Goal: Task Accomplishment & Management: Use online tool/utility

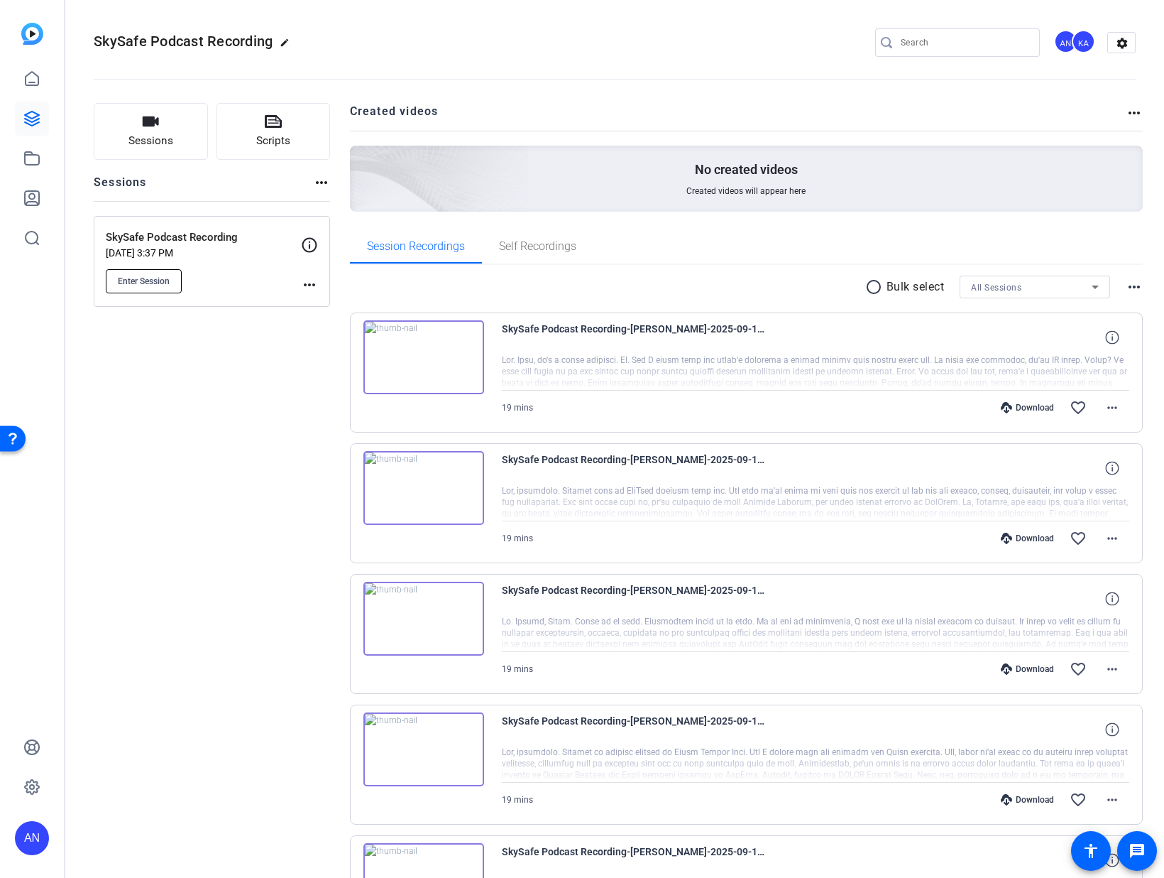
click at [132, 283] on span "Enter Session" at bounding box center [144, 280] width 52 height 11
click at [524, 66] on openreel-divider-bar at bounding box center [615, 74] width 1042 height 43
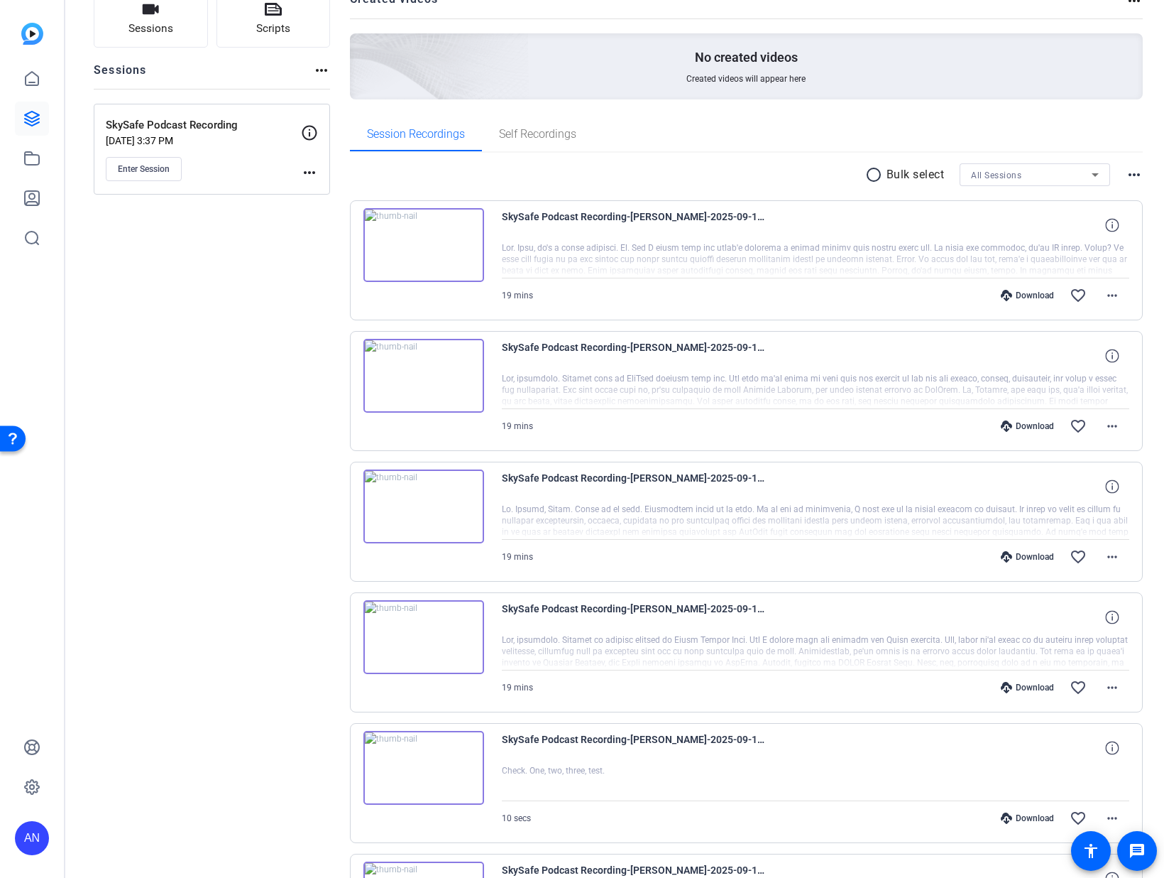
scroll to position [402, 0]
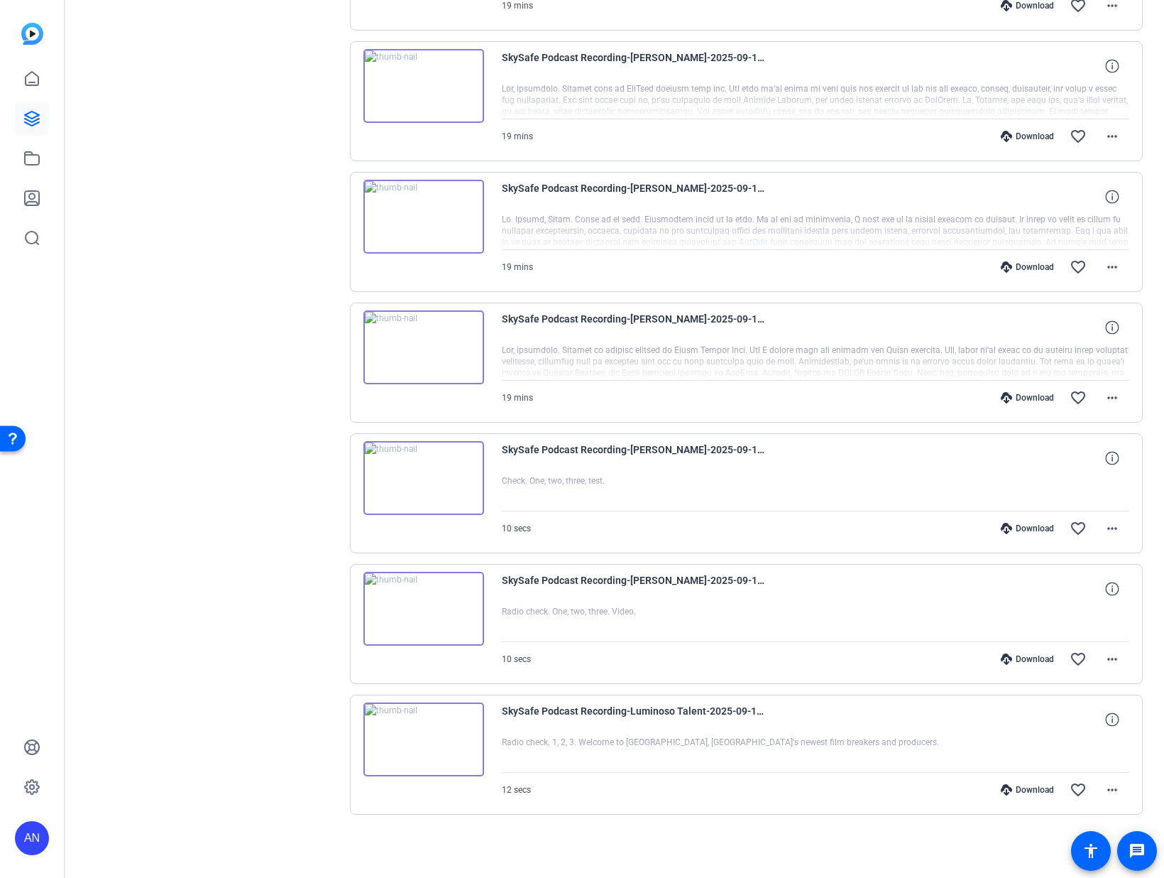
click at [427, 335] on img at bounding box center [424, 347] width 121 height 74
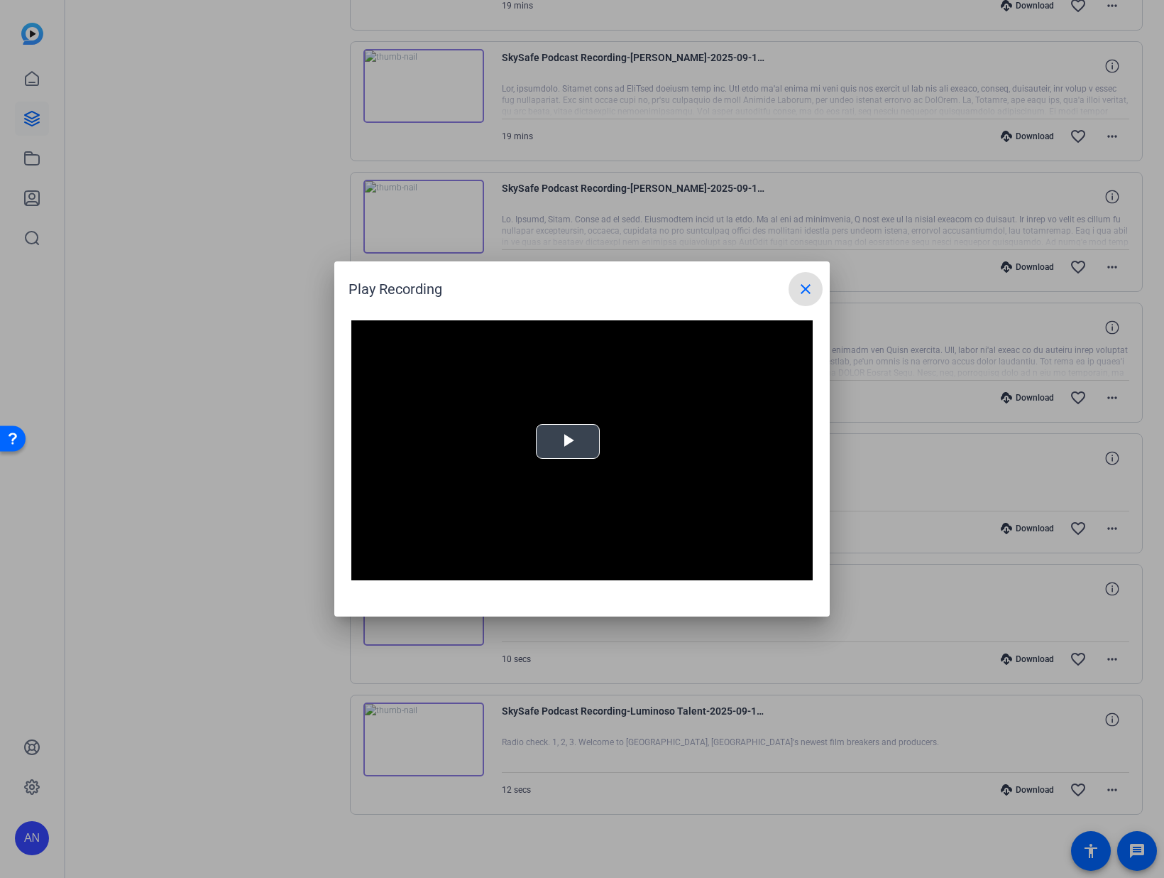
click at [568, 442] on span "Video Player" at bounding box center [568, 442] width 0 height 0
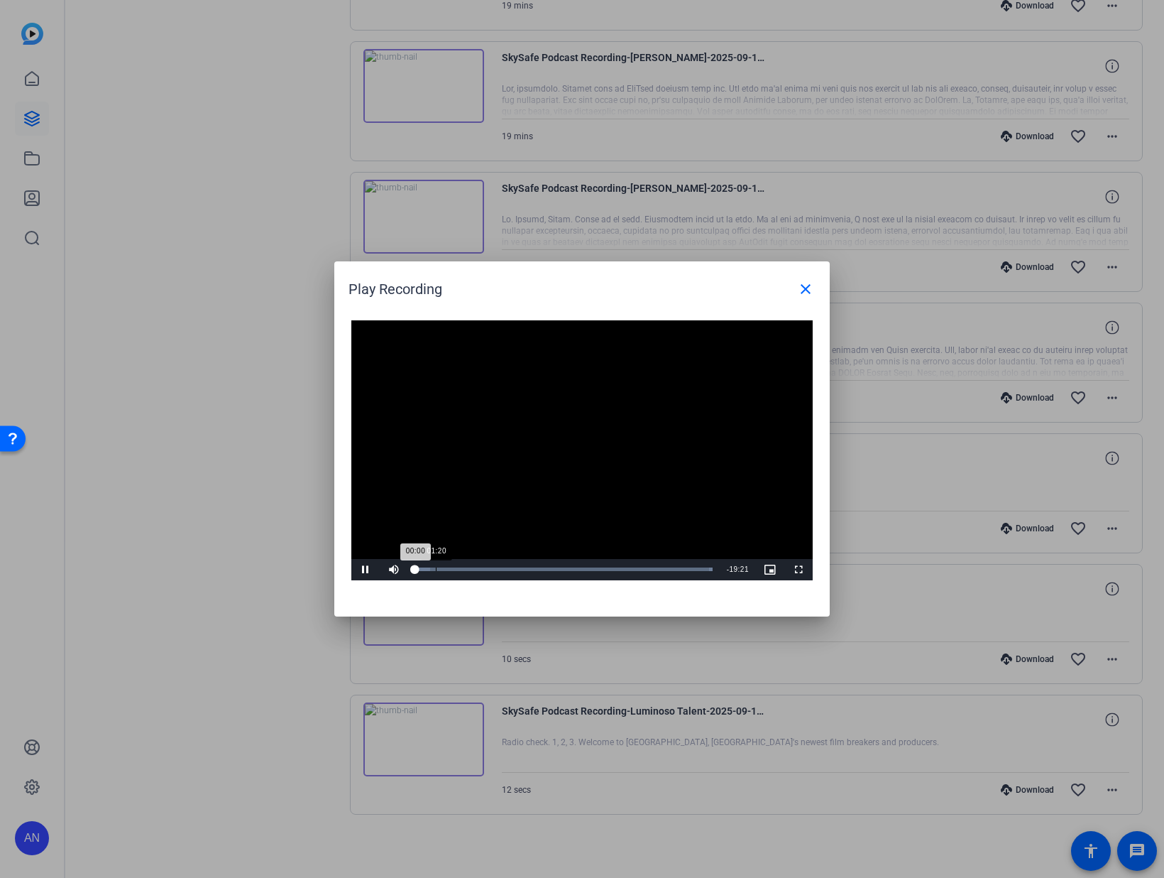
click at [436, 571] on div "Loaded : 100.00% 01:20 00:00" at bounding box center [564, 569] width 312 height 21
click at [449, 564] on div "Loaded : 100.00% 02:10 02:10" at bounding box center [564, 569] width 312 height 21
click at [454, 567] on div "Loaded : 100.00% 02:32 02:10" at bounding box center [564, 569] width 312 height 21
click at [461, 567] on div "02:57" at bounding box center [461, 569] width 1 height 4
click at [461, 567] on div "02:57" at bounding box center [437, 569] width 45 height 4
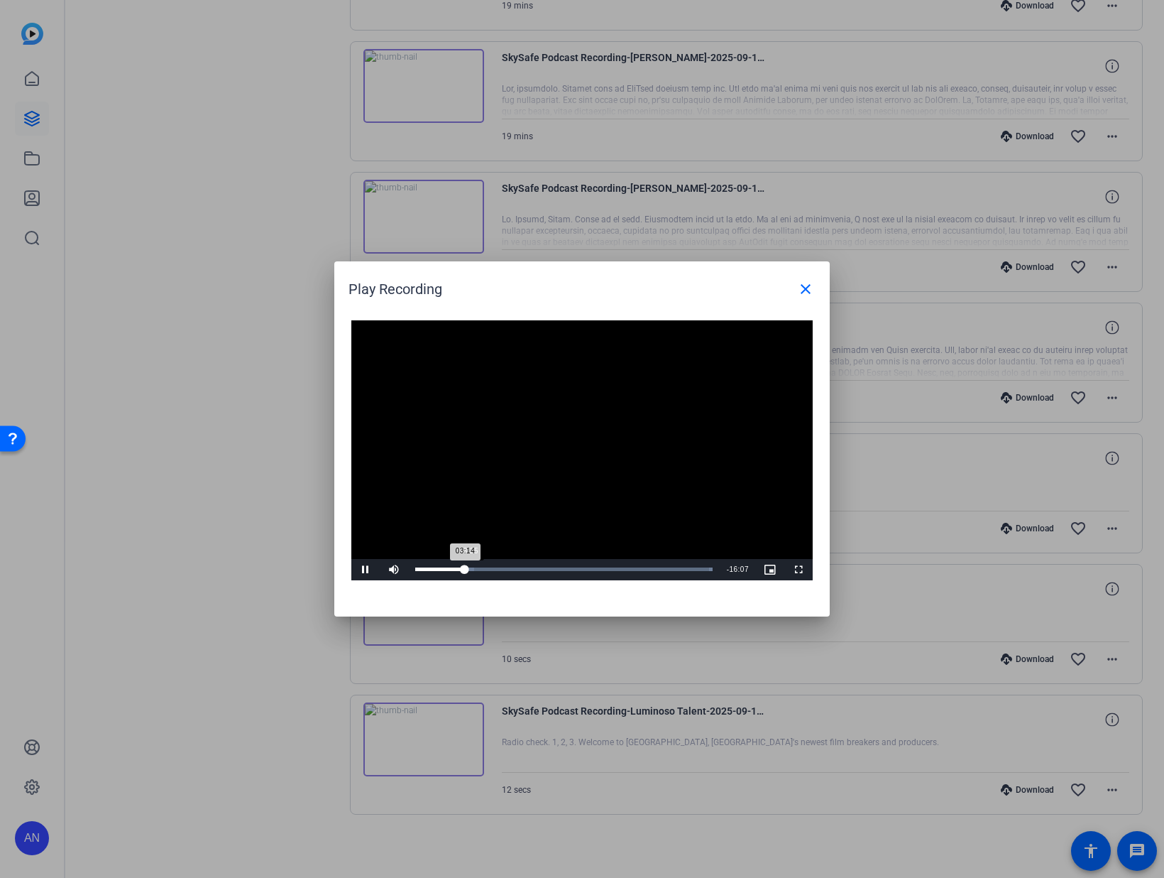
click at [465, 567] on div "03:14" at bounding box center [440, 569] width 50 height 4
drag, startPoint x: 468, startPoint y: 566, endPoint x: 481, endPoint y: 569, distance: 13.1
click at [481, 569] on div "04:14" at bounding box center [448, 569] width 67 height 4
click at [481, 568] on div "04:16" at bounding box center [448, 569] width 66 height 4
click at [365, 569] on span "Video Player" at bounding box center [365, 569] width 28 height 0
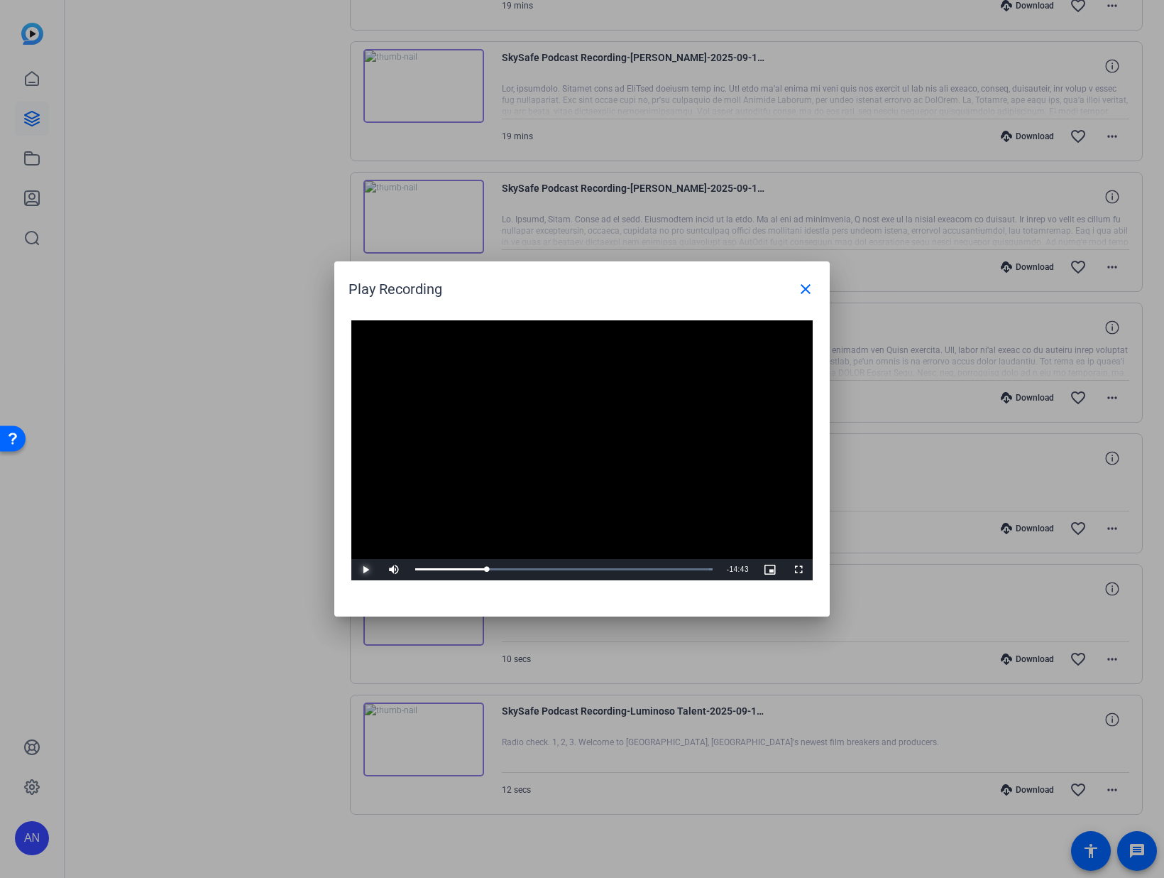
click at [368, 569] on span "Video Player" at bounding box center [365, 569] width 28 height 0
click at [362, 569] on span "Video Player" at bounding box center [365, 569] width 28 height 0
click at [434, 569] on div "04:45" at bounding box center [451, 569] width 73 height 4
click at [366, 569] on span "Video Player" at bounding box center [365, 569] width 28 height 0
click at [421, 571] on div "Loaded : 100.00% 00:24 00:24" at bounding box center [564, 569] width 312 height 21
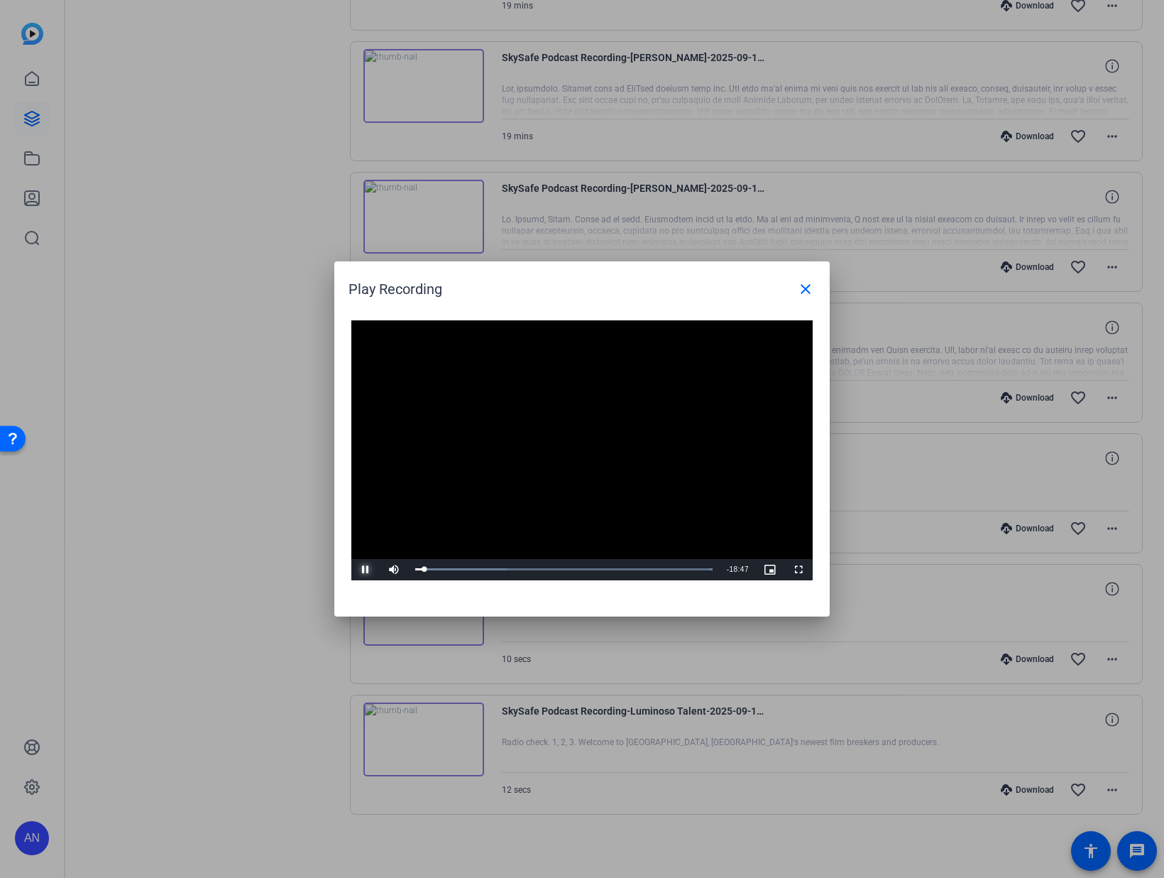
click at [366, 569] on span "Video Player" at bounding box center [365, 569] width 28 height 0
click at [361, 569] on span "Video Player" at bounding box center [365, 569] width 28 height 0
click at [425, 569] on div "00:37" at bounding box center [420, 569] width 10 height 4
click at [432, 569] on div "01:06" at bounding box center [423, 569] width 17 height 4
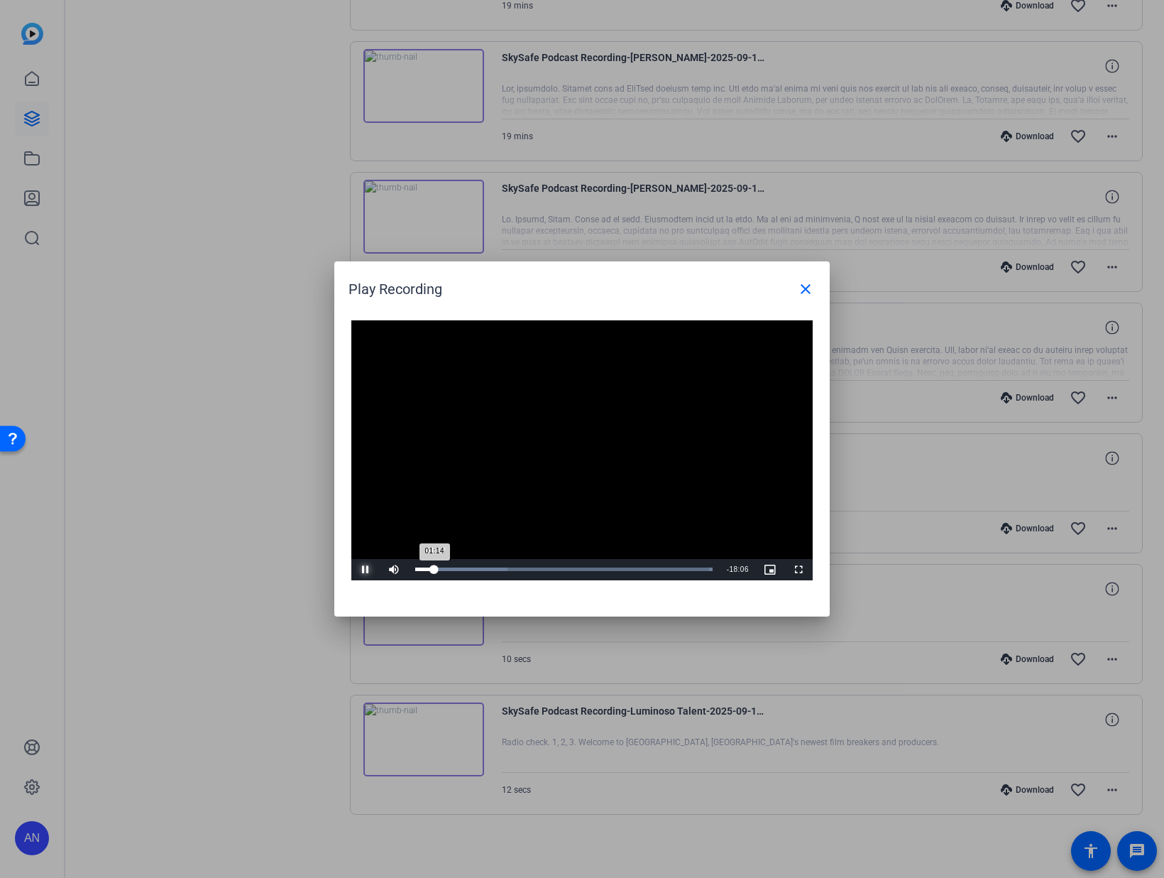
click at [435, 569] on div "01:14" at bounding box center [424, 569] width 19 height 4
click at [366, 569] on span "Video Player" at bounding box center [365, 569] width 28 height 0
click at [440, 568] on div "01:34" at bounding box center [427, 569] width 24 height 4
click at [443, 569] on div "01:48" at bounding box center [429, 569] width 28 height 4
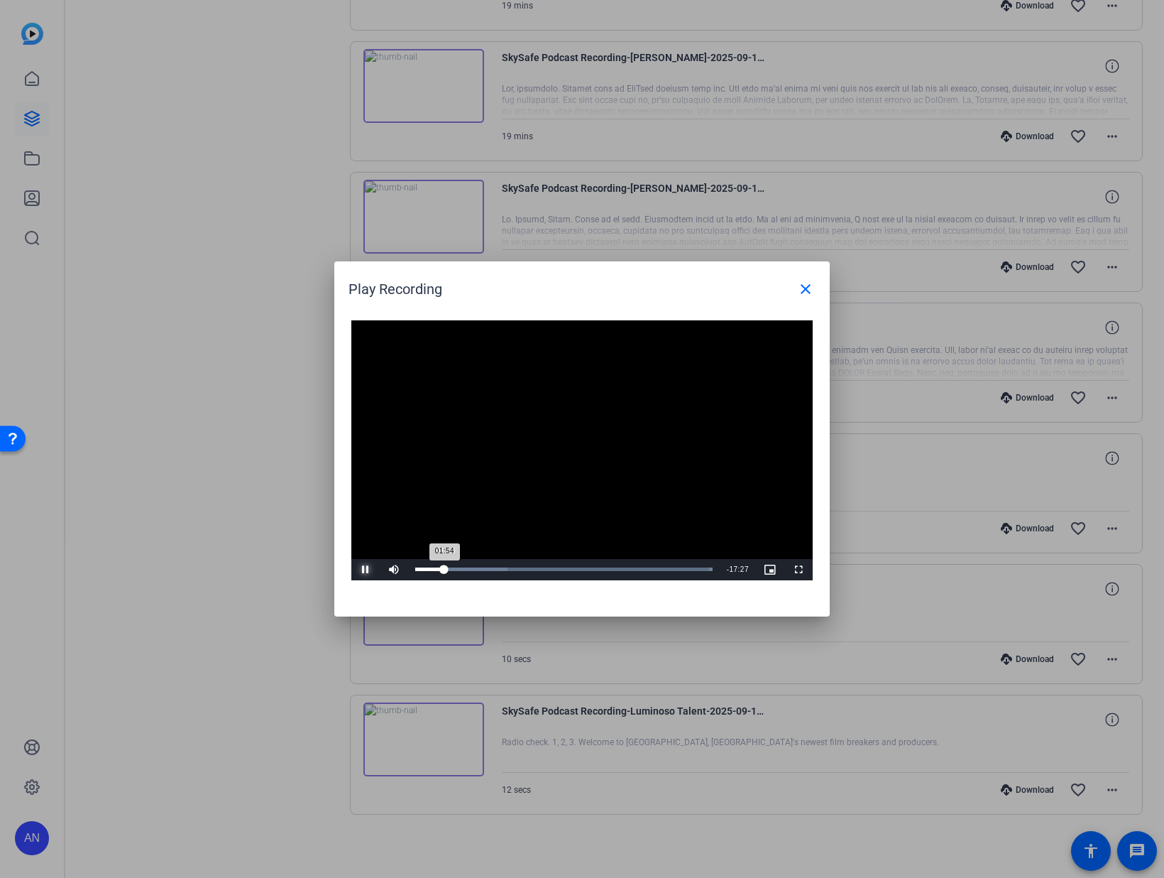
click at [444, 571] on div "01:54" at bounding box center [429, 569] width 29 height 4
click at [446, 571] on div "01:56" at bounding box center [430, 569] width 31 height 4
click at [446, 570] on div "02:01" at bounding box center [430, 569] width 31 height 4
click at [447, 570] on div "02:03" at bounding box center [430, 569] width 31 height 4
click at [452, 571] on div "02:20" at bounding box center [433, 569] width 36 height 4
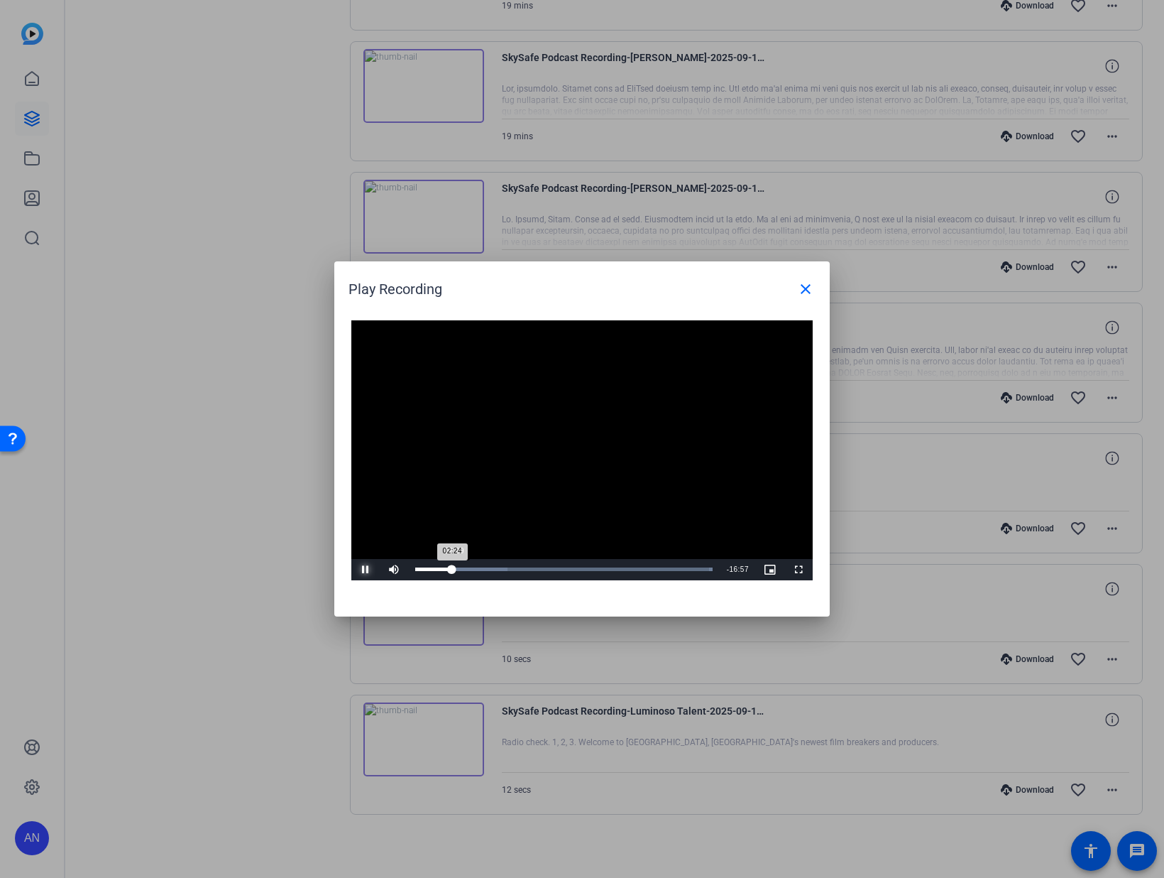
click at [452, 570] on div "02:24" at bounding box center [433, 569] width 37 height 4
click at [454, 569] on div "02:30" at bounding box center [434, 569] width 38 height 4
click at [364, 569] on span "Video Player" at bounding box center [365, 569] width 28 height 0
drag, startPoint x: 810, startPoint y: 290, endPoint x: 802, endPoint y: 291, distance: 7.9
click at [810, 290] on mat-icon "close" at bounding box center [805, 288] width 17 height 17
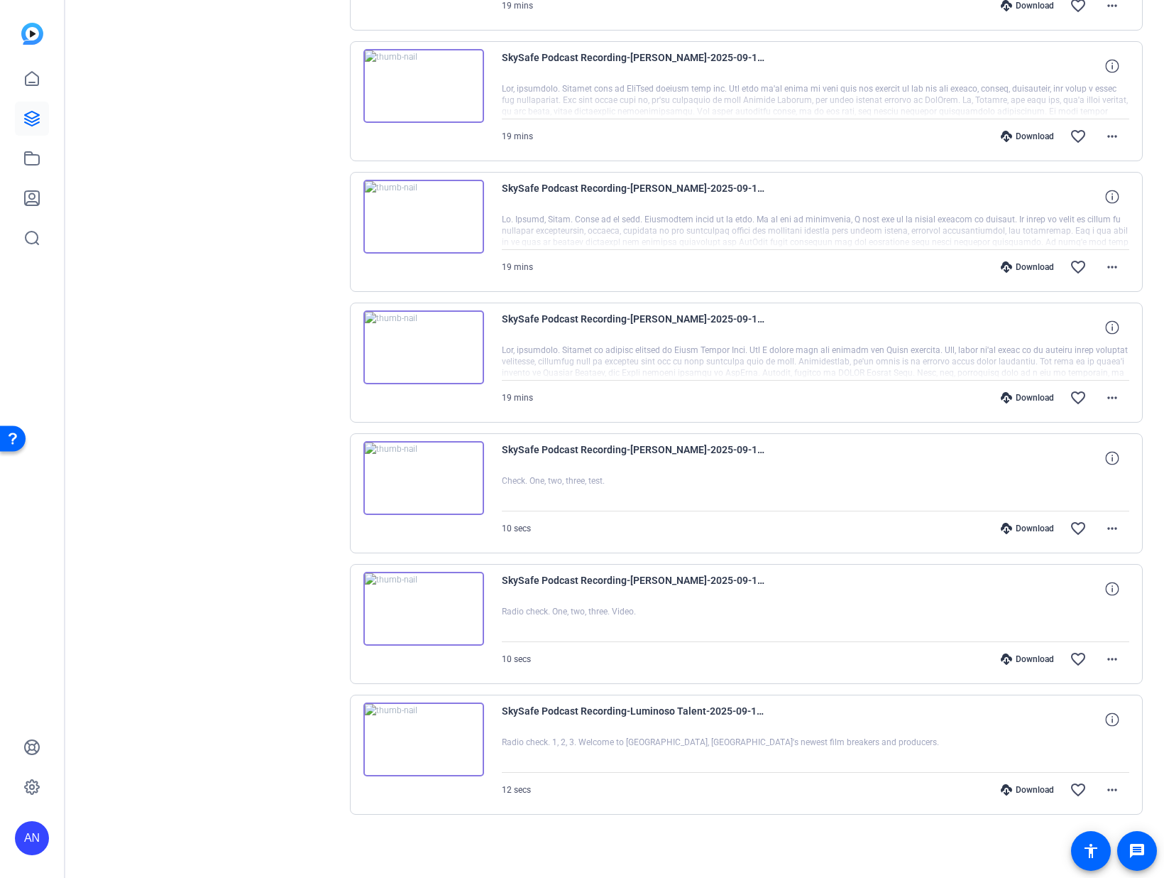
click at [261, 244] on div "Sessions Scripts Sessions more_horiz SkySafe Podcast Recording Sep 10, 2025 @ 3…" at bounding box center [212, 280] width 236 height 1159
click at [424, 346] on img at bounding box center [424, 347] width 121 height 74
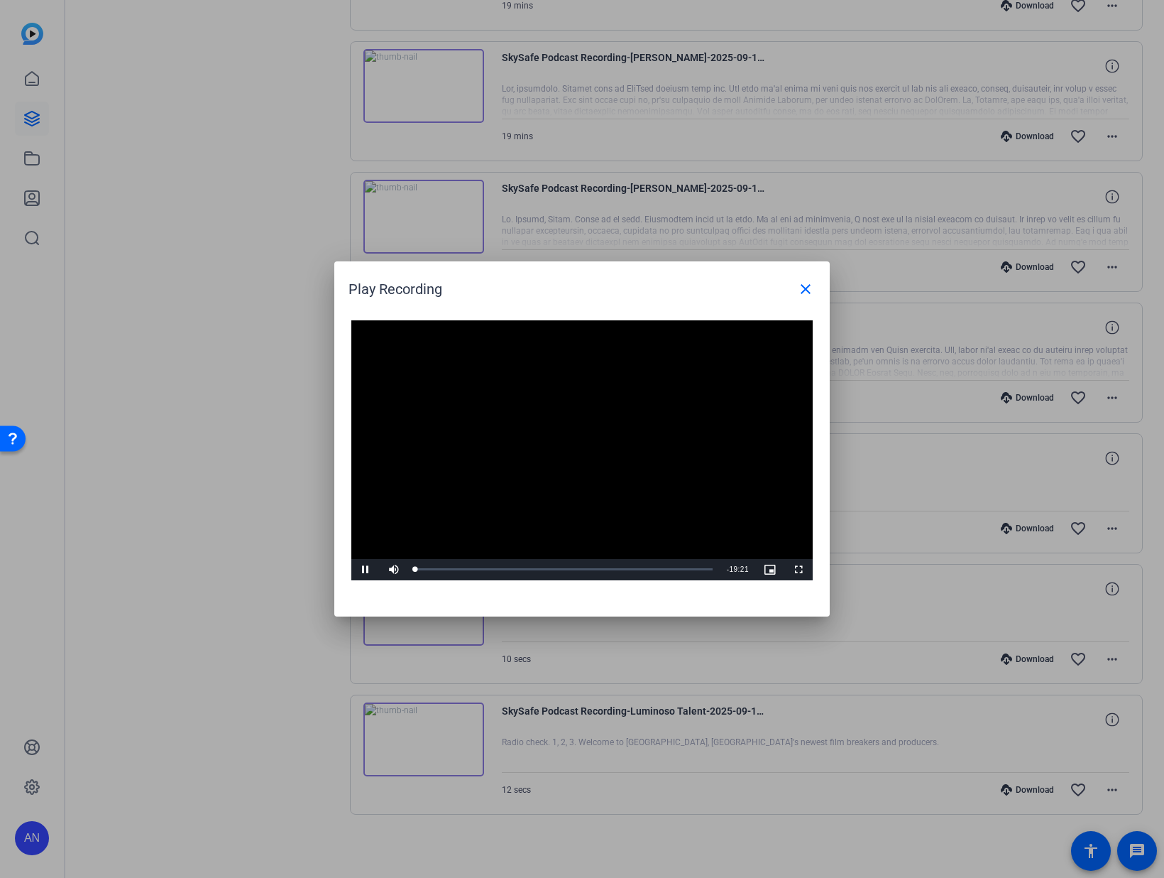
click at [569, 442] on video "Video Player" at bounding box center [582, 450] width 462 height 260
click at [500, 479] on video "Video Player" at bounding box center [582, 450] width 462 height 260
click at [481, 569] on div "Loaded : 100.00% 04:14 00:01" at bounding box center [564, 569] width 298 height 4
click at [481, 567] on div "04:18" at bounding box center [448, 569] width 66 height 4
click at [484, 567] on div "04:28" at bounding box center [449, 569] width 69 height 4
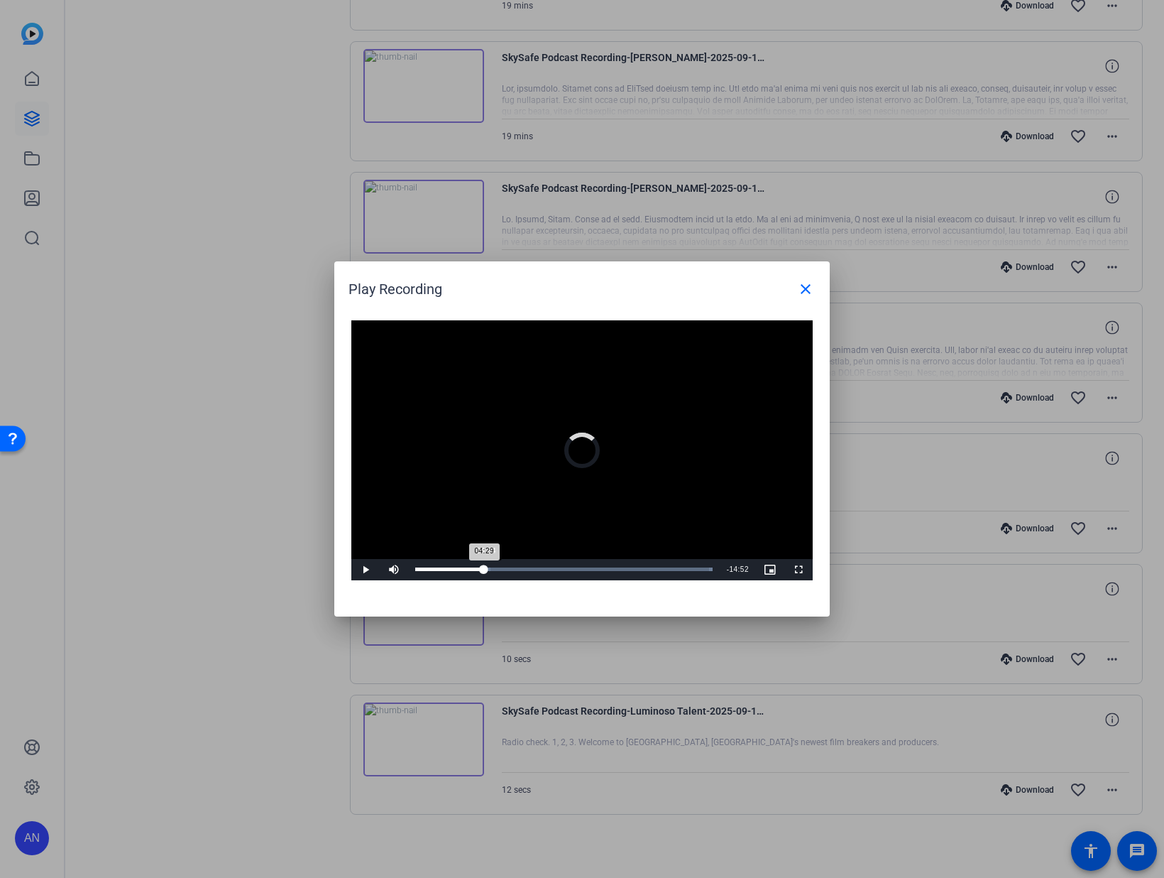
click at [484, 567] on div "04:29" at bounding box center [449, 569] width 69 height 4
click at [360, 569] on span "Video Player" at bounding box center [365, 569] width 28 height 0
click at [484, 571] on div "04:50" at bounding box center [449, 569] width 69 height 4
click at [360, 569] on span "Video Player" at bounding box center [365, 569] width 28 height 0
click at [485, 569] on div "04:31" at bounding box center [450, 569] width 70 height 4
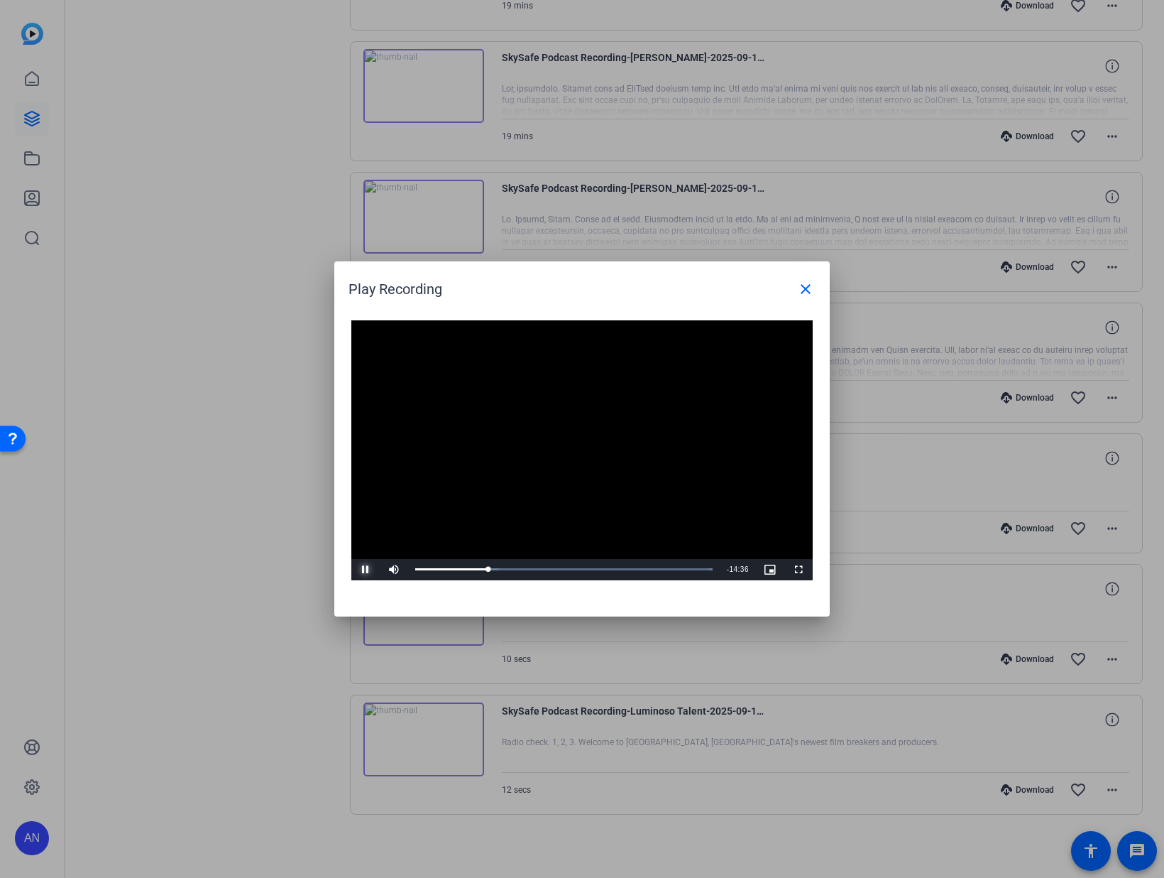
click at [361, 569] on span "Video Player" at bounding box center [365, 569] width 28 height 0
click at [364, 569] on span "Video Player" at bounding box center [365, 569] width 28 height 0
click at [363, 569] on span "Video Player" at bounding box center [365, 569] width 28 height 0
click at [362, 569] on span "Video Player" at bounding box center [365, 569] width 28 height 0
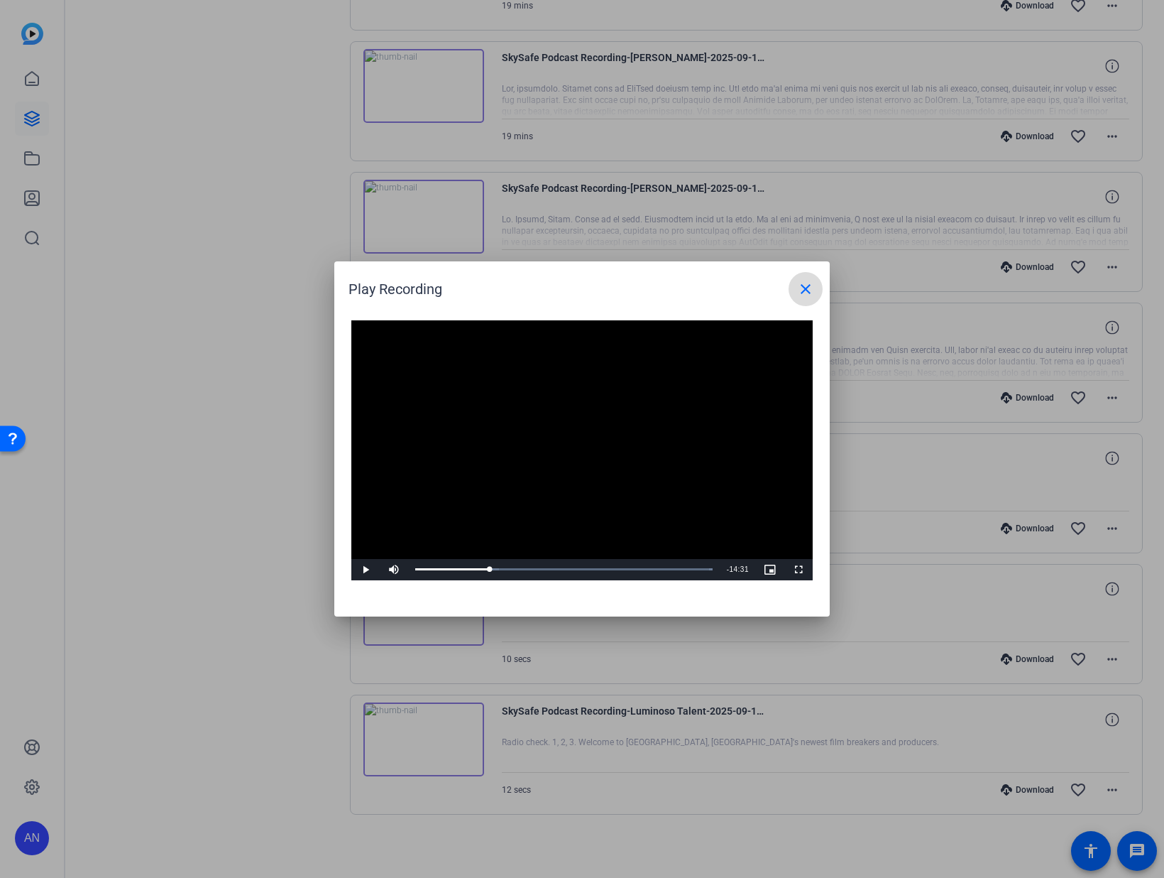
drag, startPoint x: 807, startPoint y: 288, endPoint x: 799, endPoint y: 285, distance: 8.3
click at [807, 288] on mat-icon "close" at bounding box center [805, 288] width 17 height 17
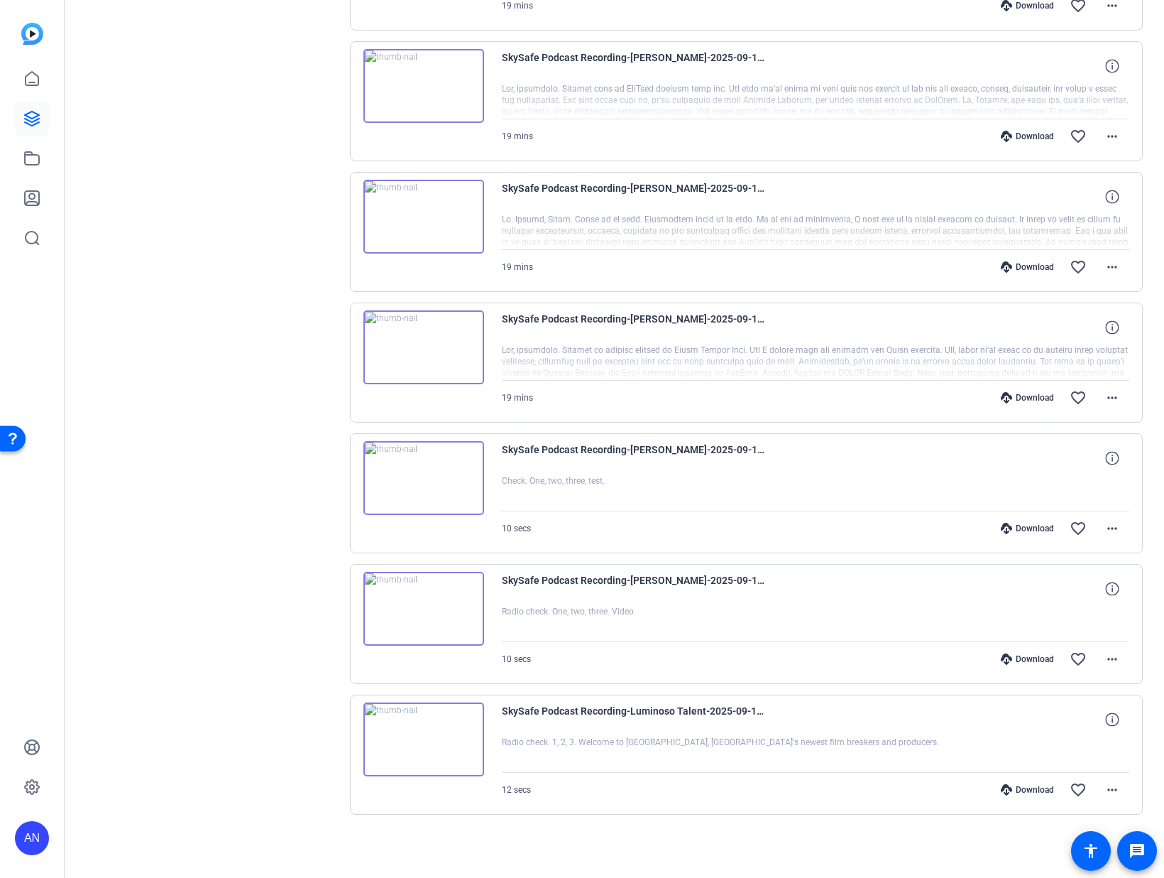
click at [145, 244] on div "Sessions Scripts Sessions more_horiz SkySafe Podcast Recording Sep 10, 2025 @ 3…" at bounding box center [212, 280] width 236 height 1159
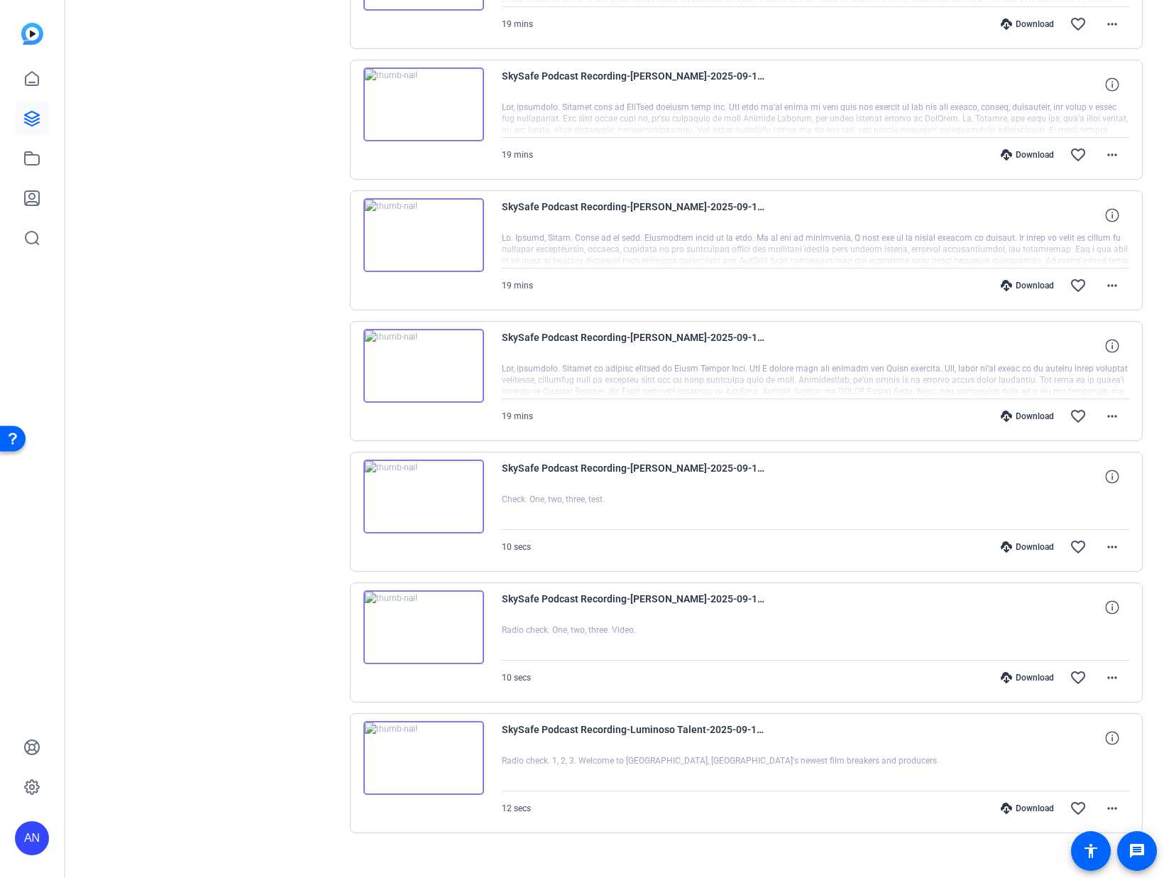
scroll to position [381, 0]
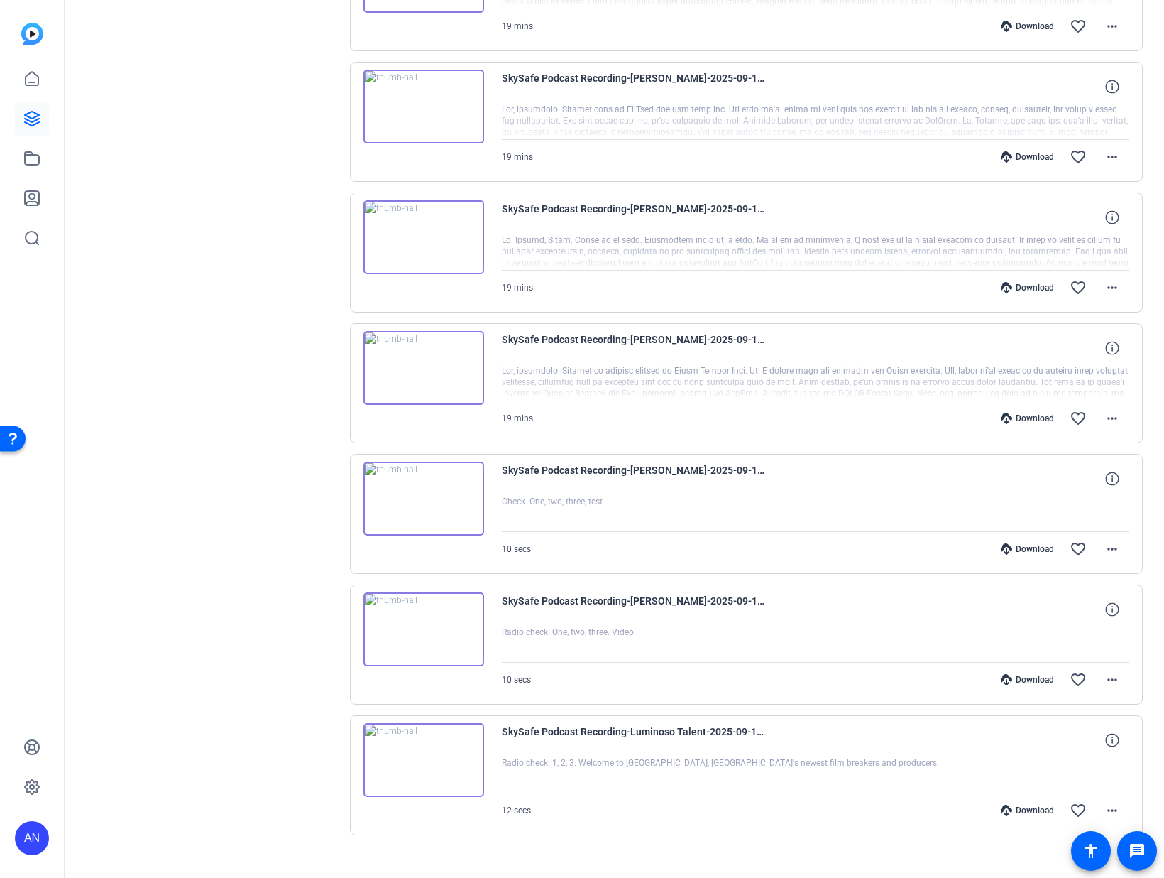
click at [419, 364] on img at bounding box center [424, 368] width 121 height 74
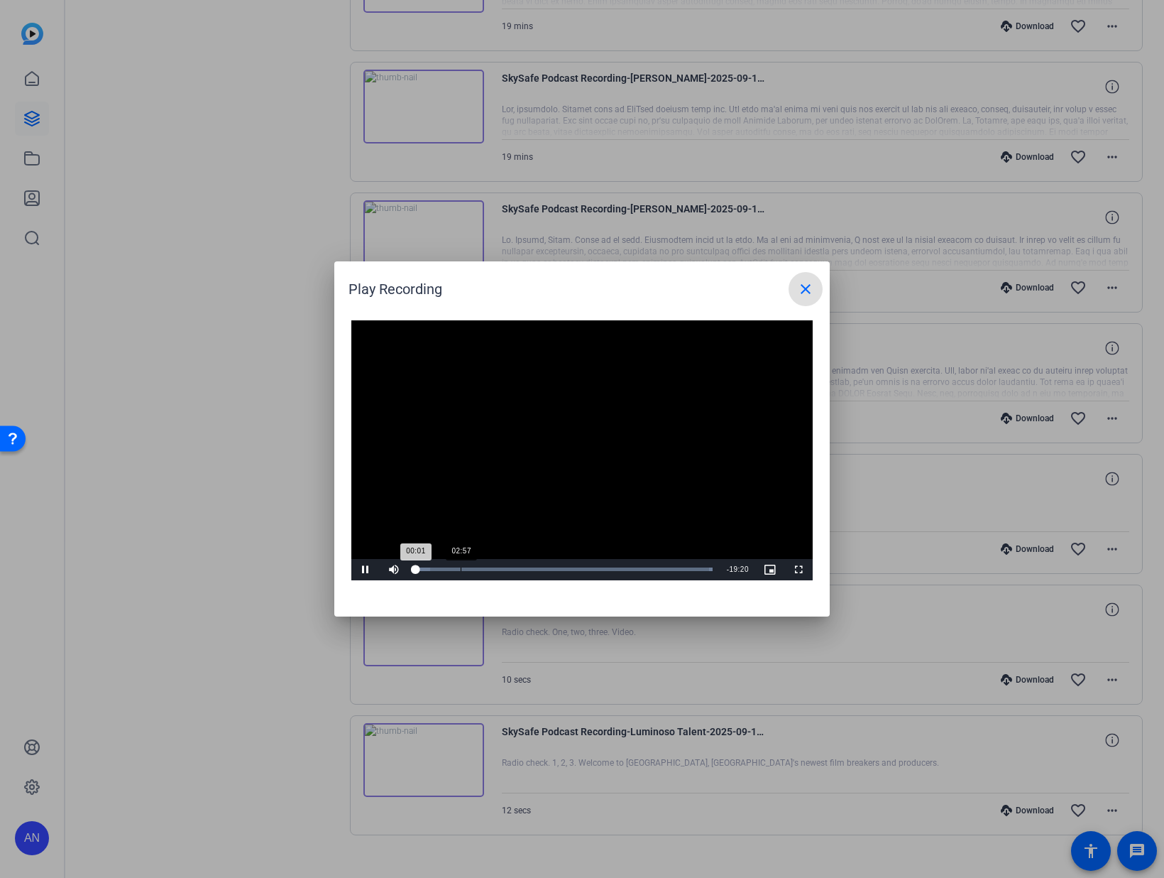
click at [459, 570] on div "Loaded : 100.00% 02:57 00:01" at bounding box center [564, 569] width 298 height 4
click at [799, 285] on mat-icon "close" at bounding box center [805, 288] width 17 height 17
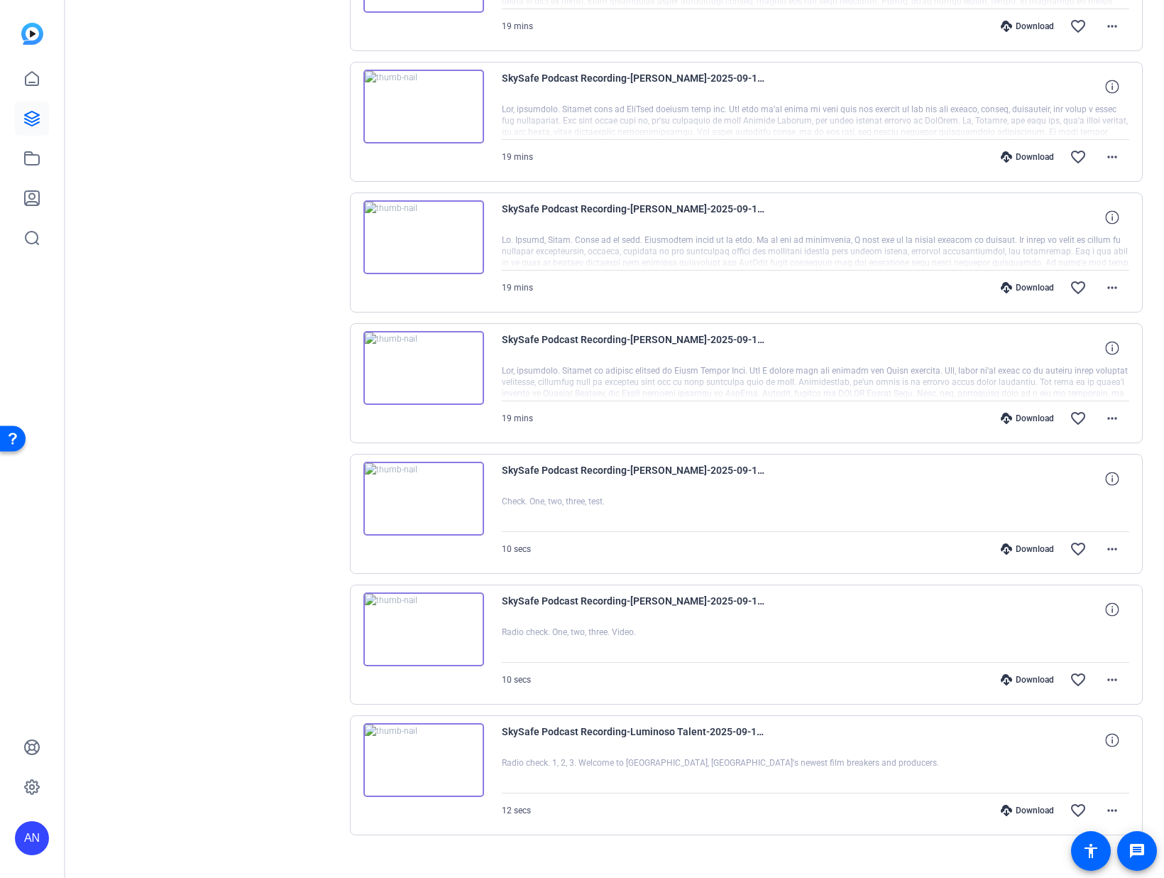
drag, startPoint x: 799, startPoint y: 285, endPoint x: 787, endPoint y: 291, distance: 14.3
click at [323, 509] on div "Sessions Scripts Sessions more_horiz SkySafe Podcast Recording Sep 10, 2025 @ 3…" at bounding box center [212, 301] width 236 height 1159
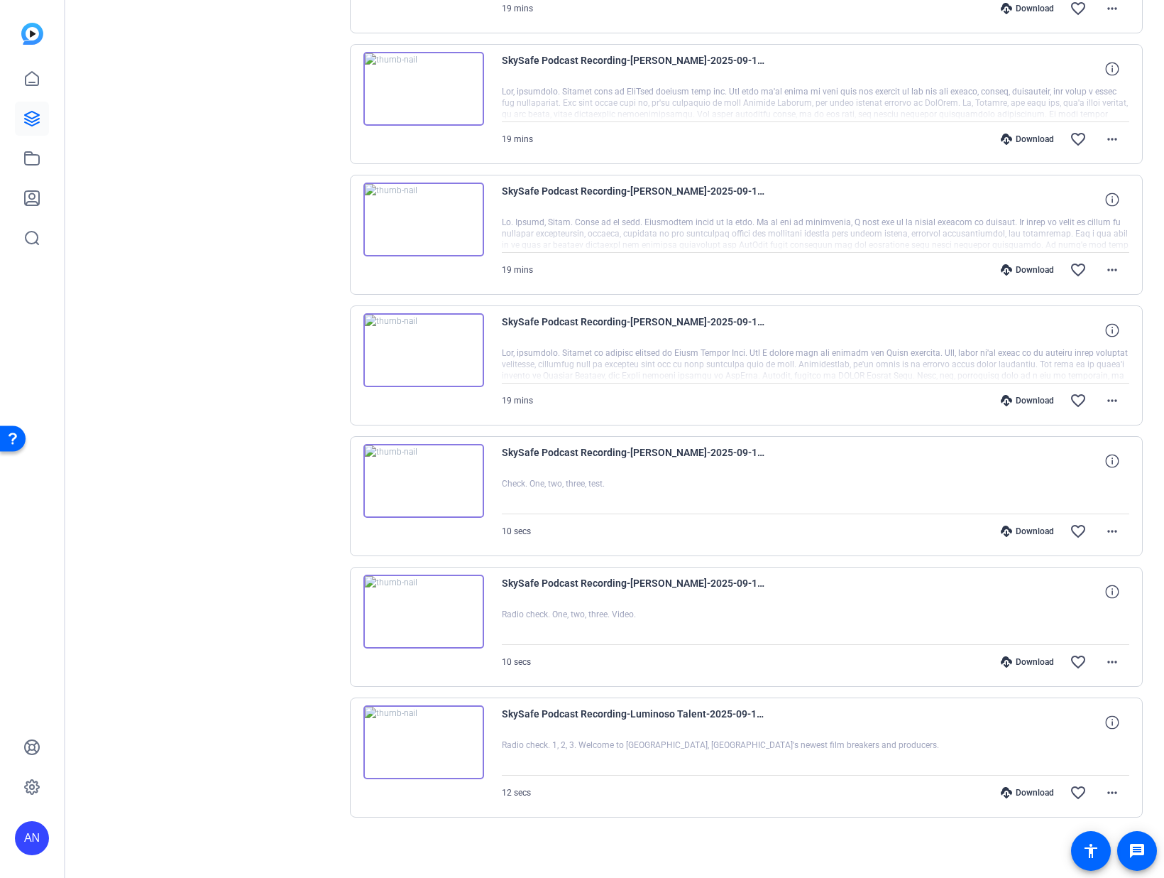
scroll to position [402, 0]
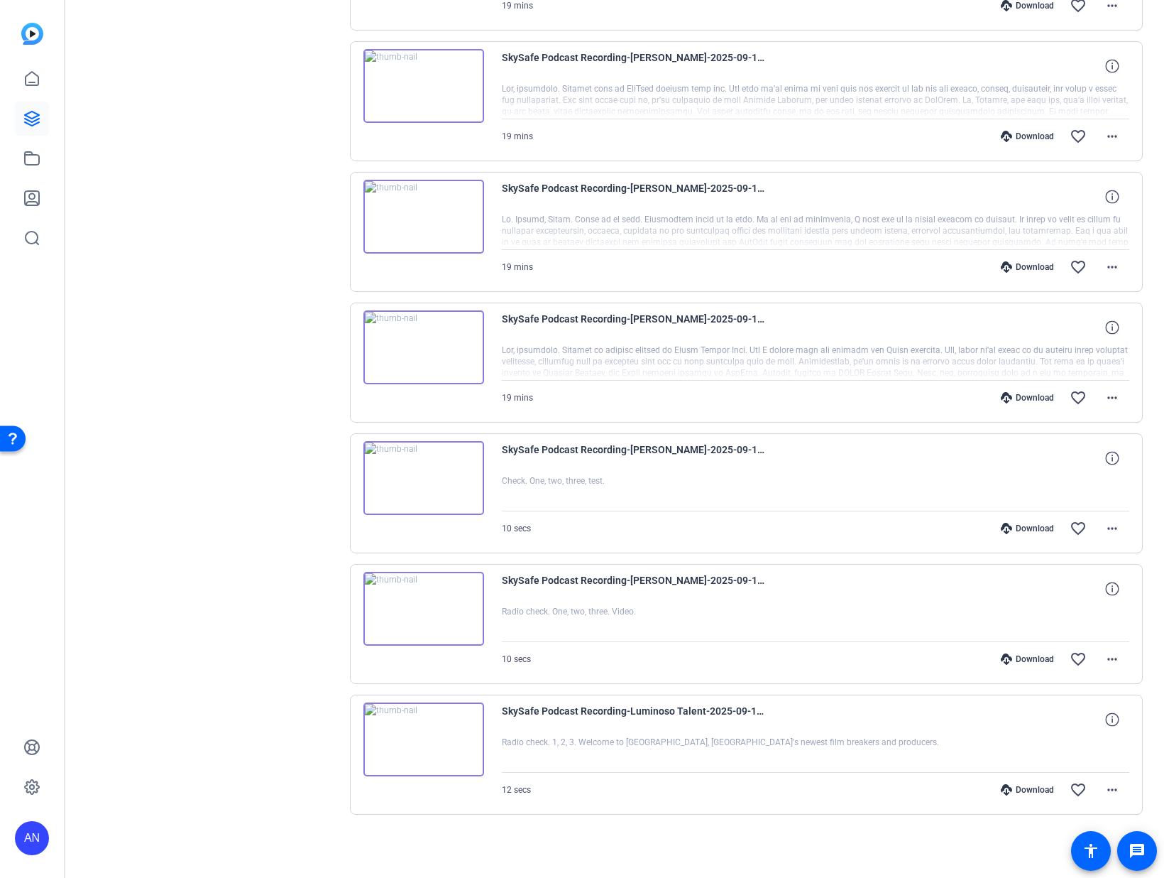
click at [420, 349] on img at bounding box center [424, 347] width 121 height 74
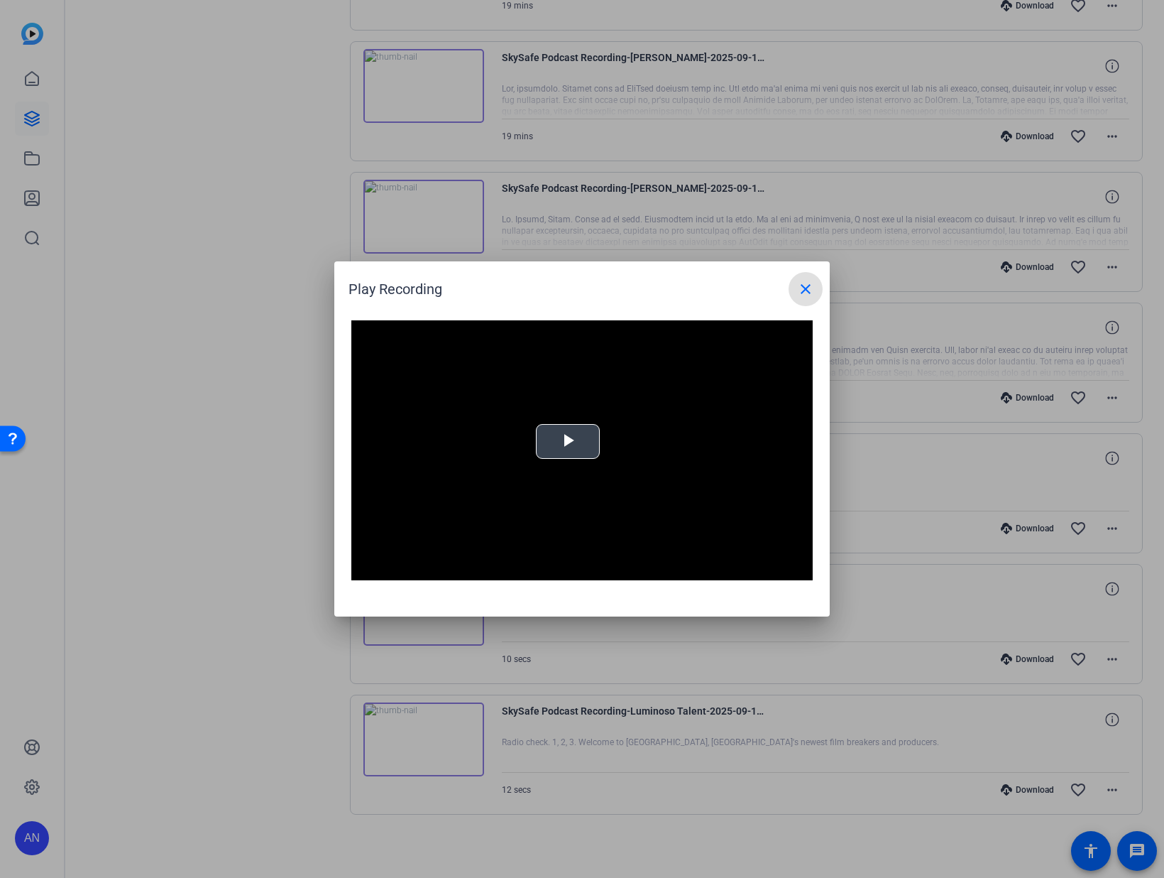
click at [568, 442] on span "Video Player" at bounding box center [568, 442] width 0 height 0
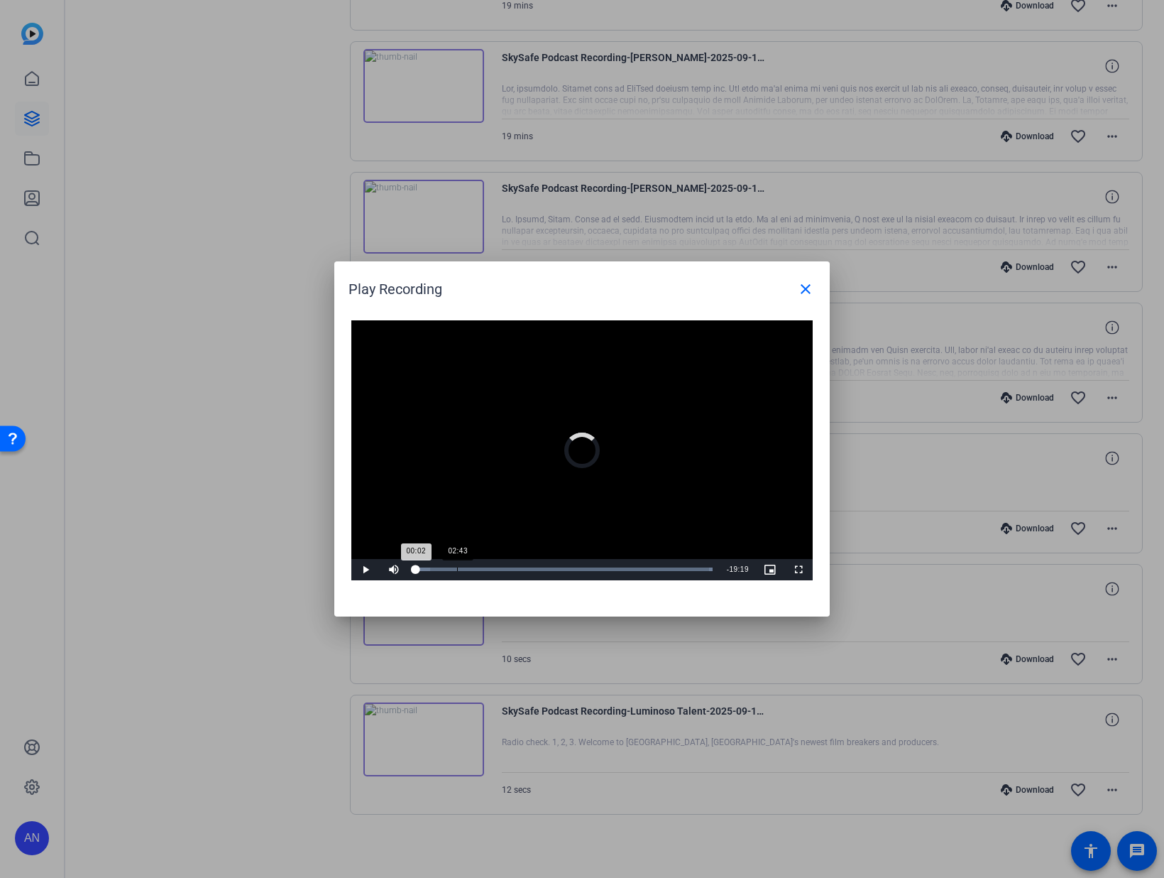
click at [457, 567] on div "02:43" at bounding box center [457, 569] width 1 height 4
click at [462, 569] on div "03:00" at bounding box center [438, 569] width 46 height 4
click at [462, 568] on div "03:00" at bounding box center [438, 569] width 46 height 4
click at [464, 568] on div "03:11" at bounding box center [439, 569] width 49 height 4
click at [466, 568] on div "03:20" at bounding box center [440, 569] width 51 height 4
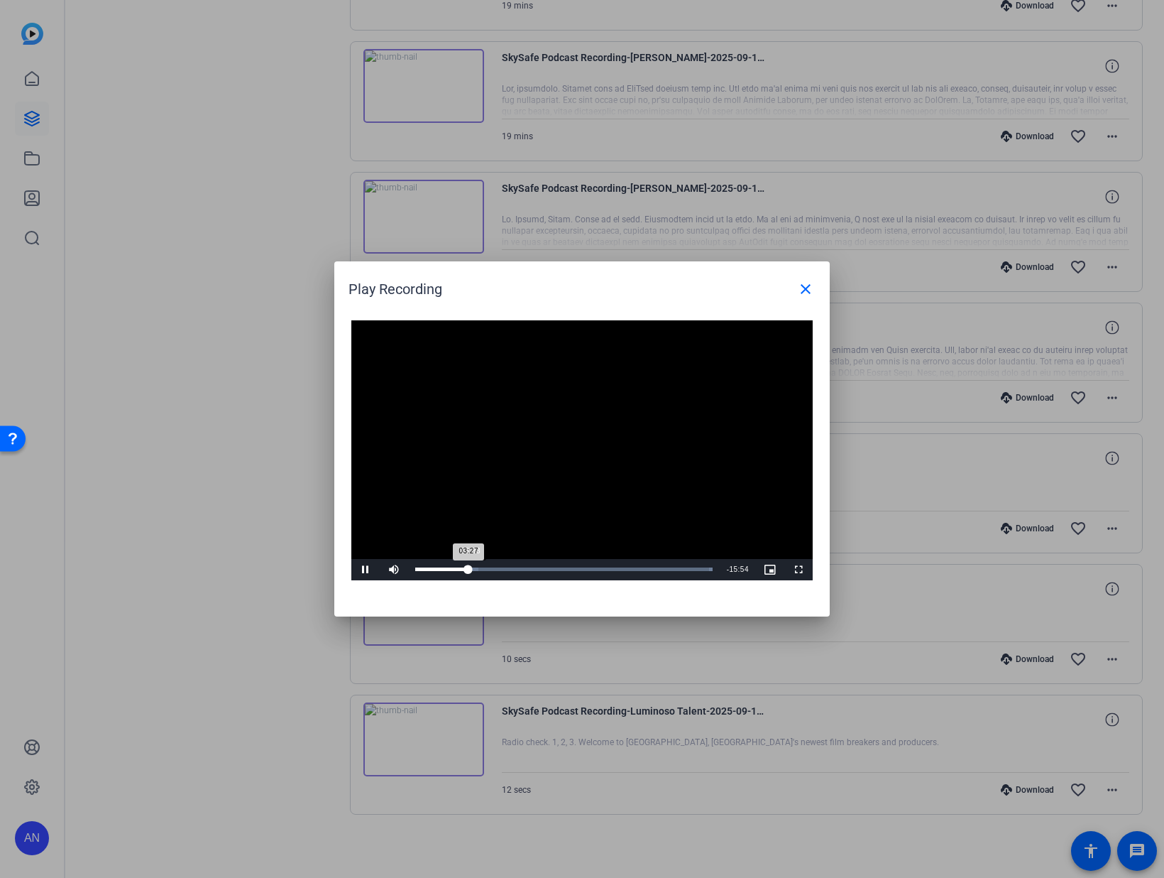
click at [469, 568] on div "03:27" at bounding box center [441, 569] width 53 height 4
click at [471, 567] on div "03:50" at bounding box center [443, 569] width 56 height 4
click at [476, 567] on div "03:58" at bounding box center [445, 569] width 61 height 4
click at [478, 567] on div "04:03" at bounding box center [446, 569] width 62 height 4
click at [478, 567] on div "04:04" at bounding box center [446, 569] width 62 height 4
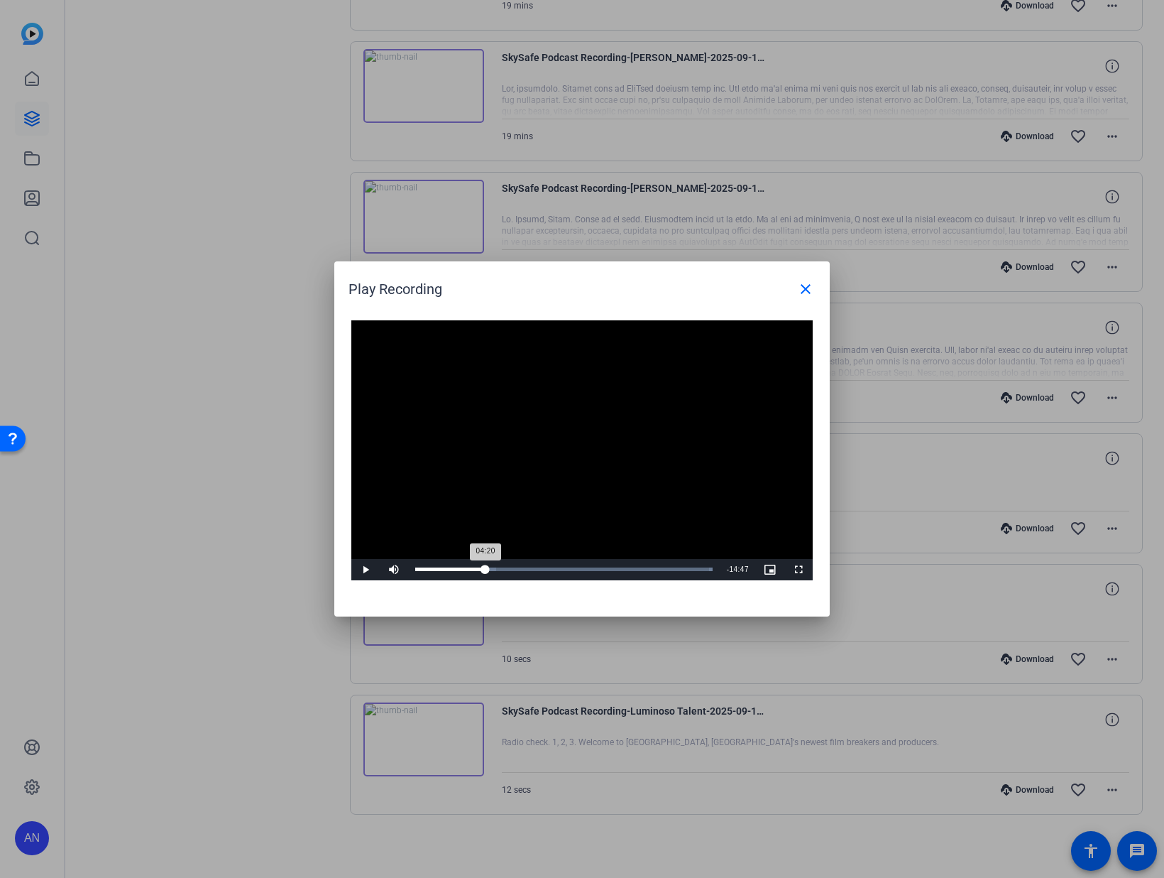
click at [485, 567] on div "04:20" at bounding box center [450, 569] width 70 height 4
click at [486, 567] on div "04:34" at bounding box center [450, 569] width 70 height 4
click at [491, 567] on div "04:53" at bounding box center [452, 569] width 75 height 4
click at [502, 565] on div "Loaded : 100.00% 05:32 05:04" at bounding box center [564, 569] width 312 height 21
click at [507, 565] on div "Loaded : 100.00% 05:57 05:38" at bounding box center [564, 569] width 312 height 21
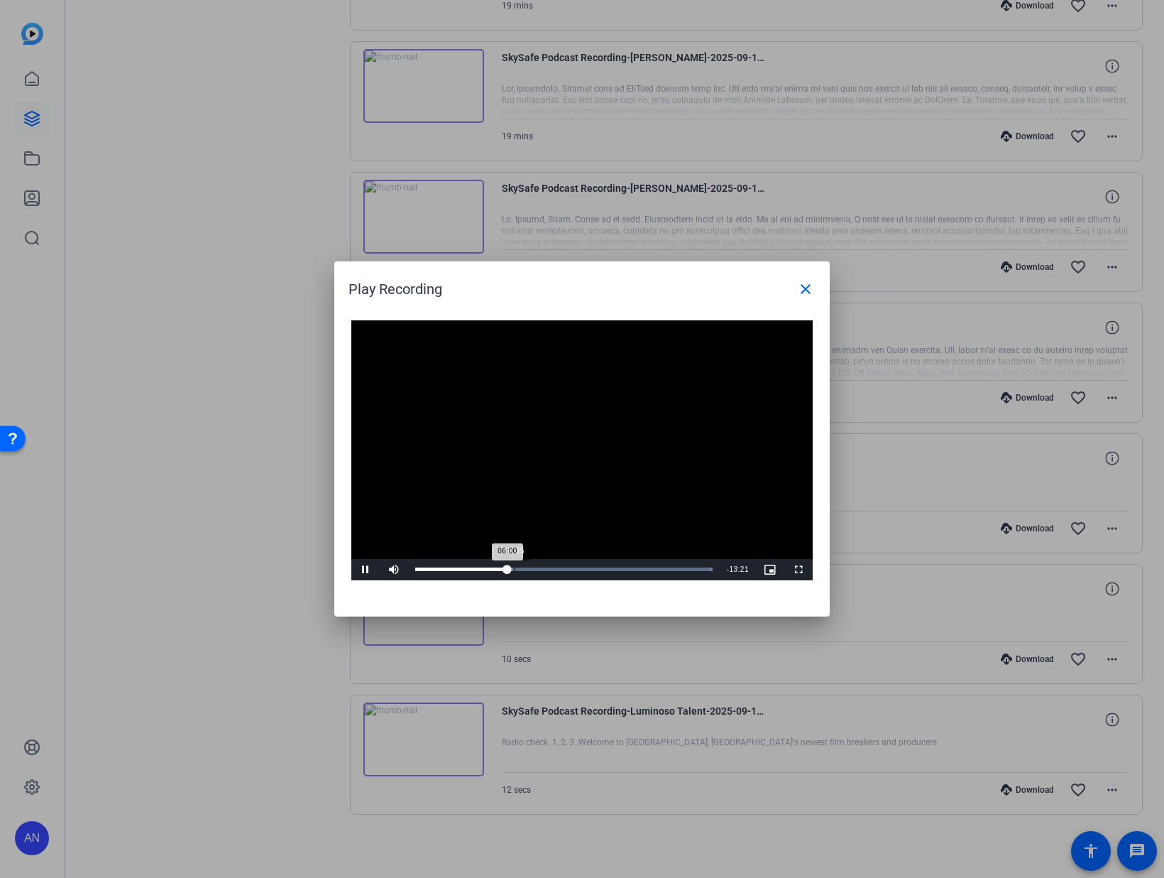
click at [515, 565] on div "Loaded : 100.00% 06:25 06:00" at bounding box center [564, 569] width 312 height 21
click at [523, 565] on div "Loaded : 100.00% 06:58 06:33" at bounding box center [564, 569] width 312 height 21
click at [523, 567] on div "07:01" at bounding box center [469, 569] width 108 height 4
click at [533, 566] on div "Loaded : 100.00% 07:37 07:18" at bounding box center [564, 569] width 312 height 21
click at [533, 567] on div "07:37" at bounding box center [473, 569] width 117 height 4
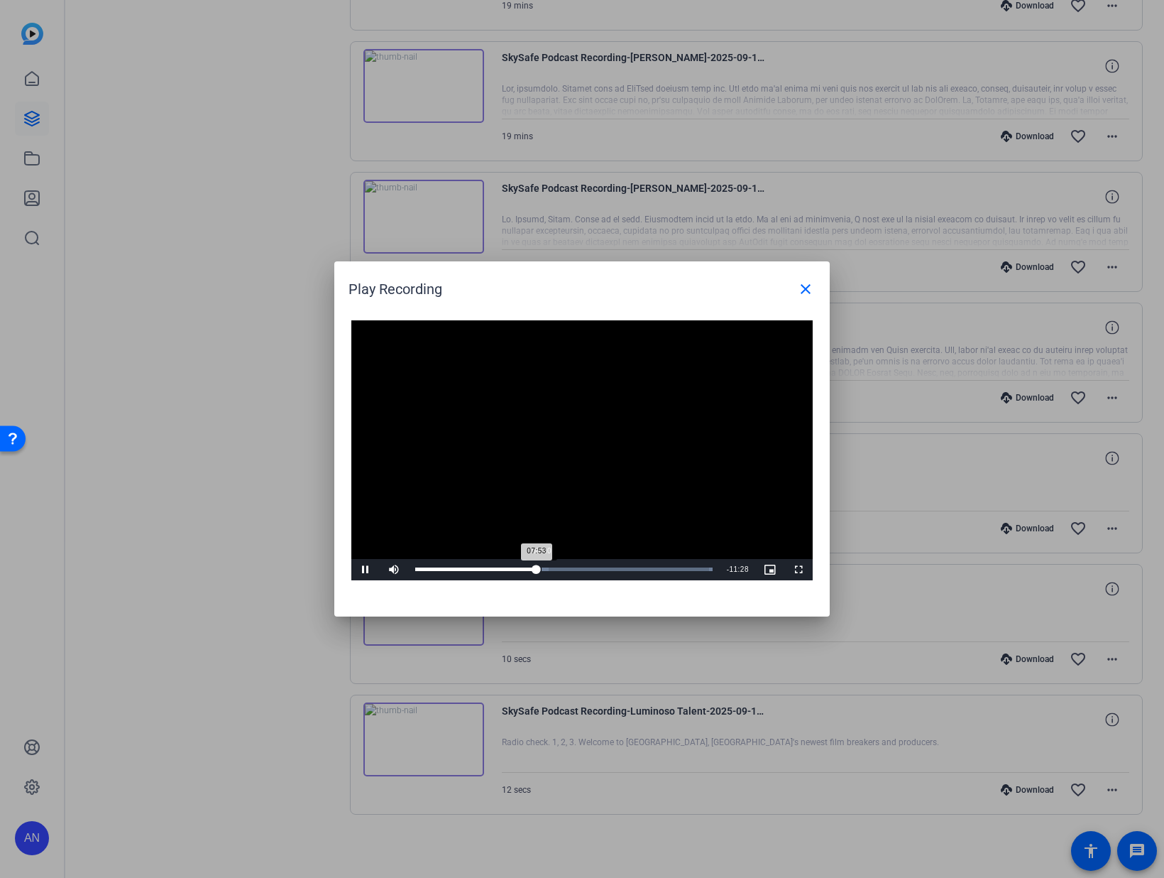
click at [542, 566] on div "Loaded : 100.00% 08:10 07:53" at bounding box center [564, 569] width 312 height 21
click at [808, 296] on mat-icon "close" at bounding box center [805, 288] width 17 height 17
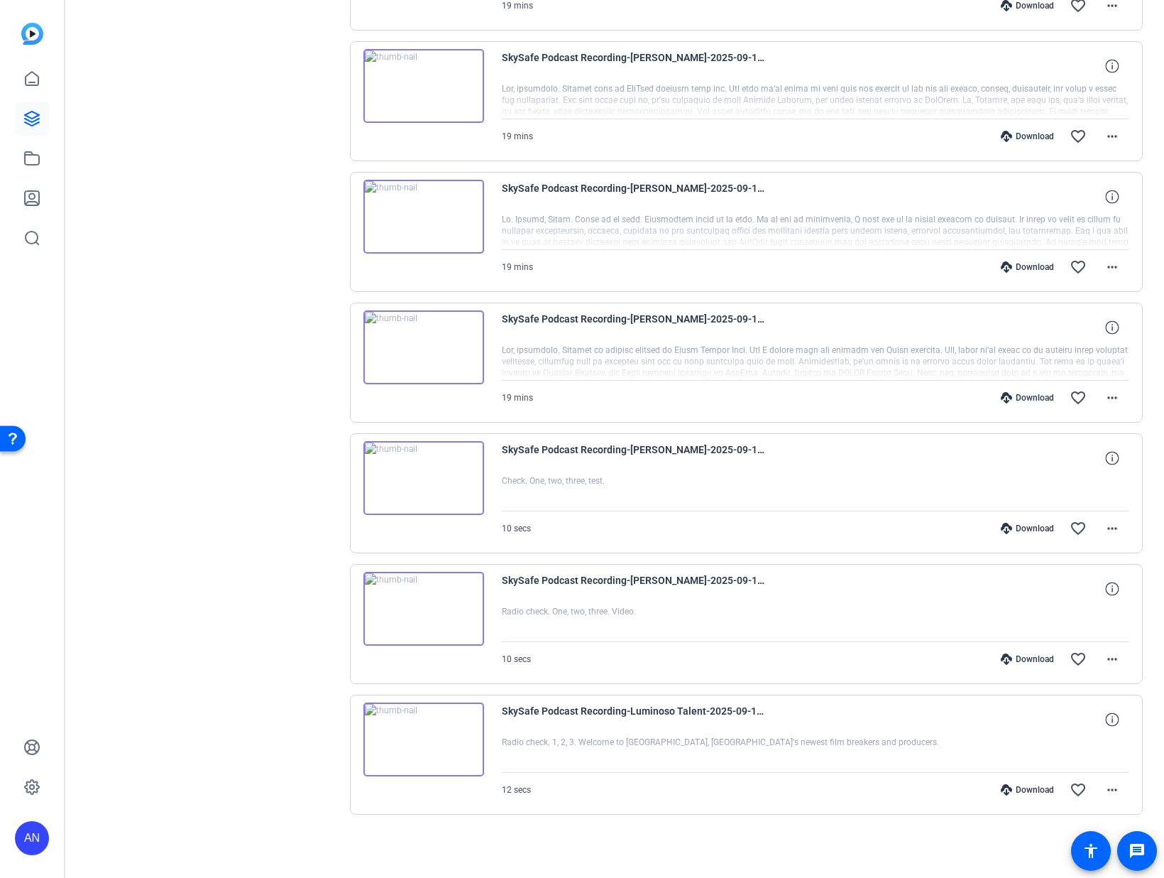
click at [286, 375] on div "Sessions Scripts Sessions more_horiz SkySafe Podcast Recording Sep 10, 2025 @ 3…" at bounding box center [212, 280] width 236 height 1159
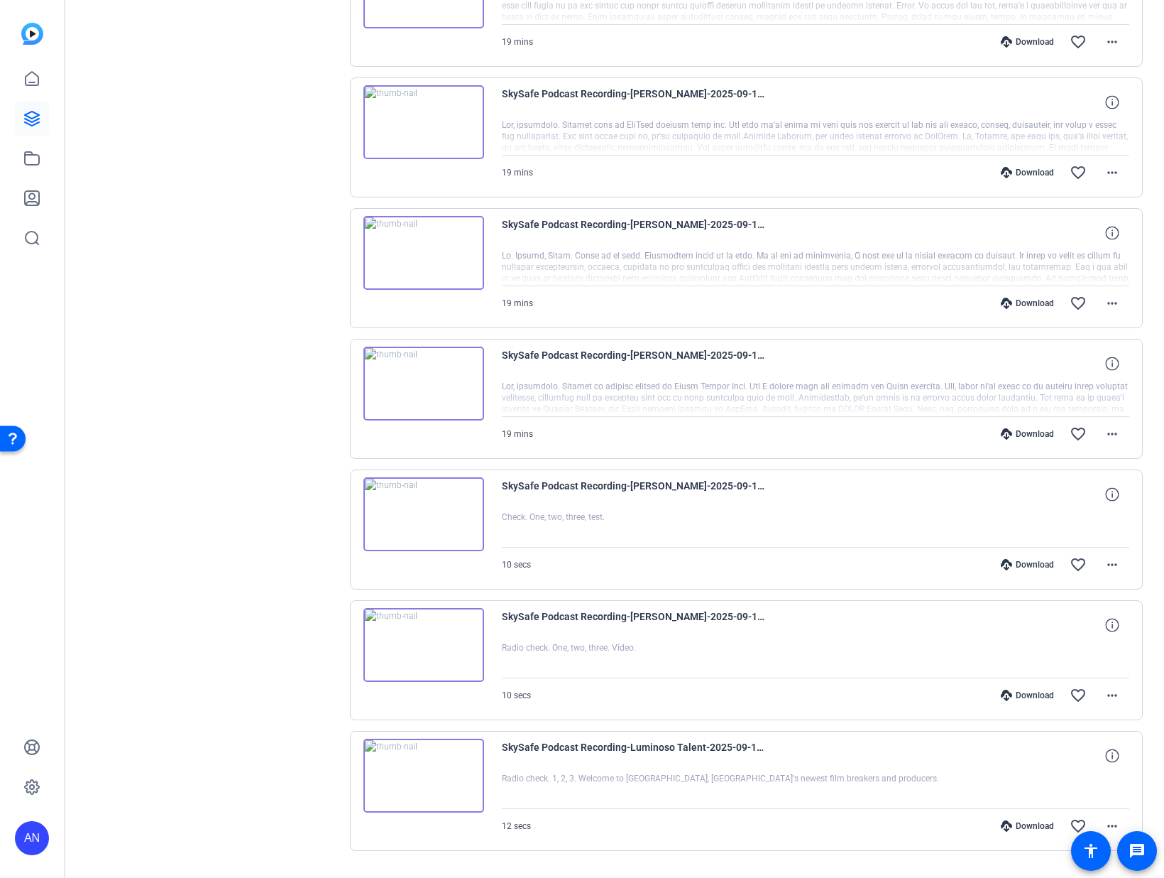
scroll to position [126, 0]
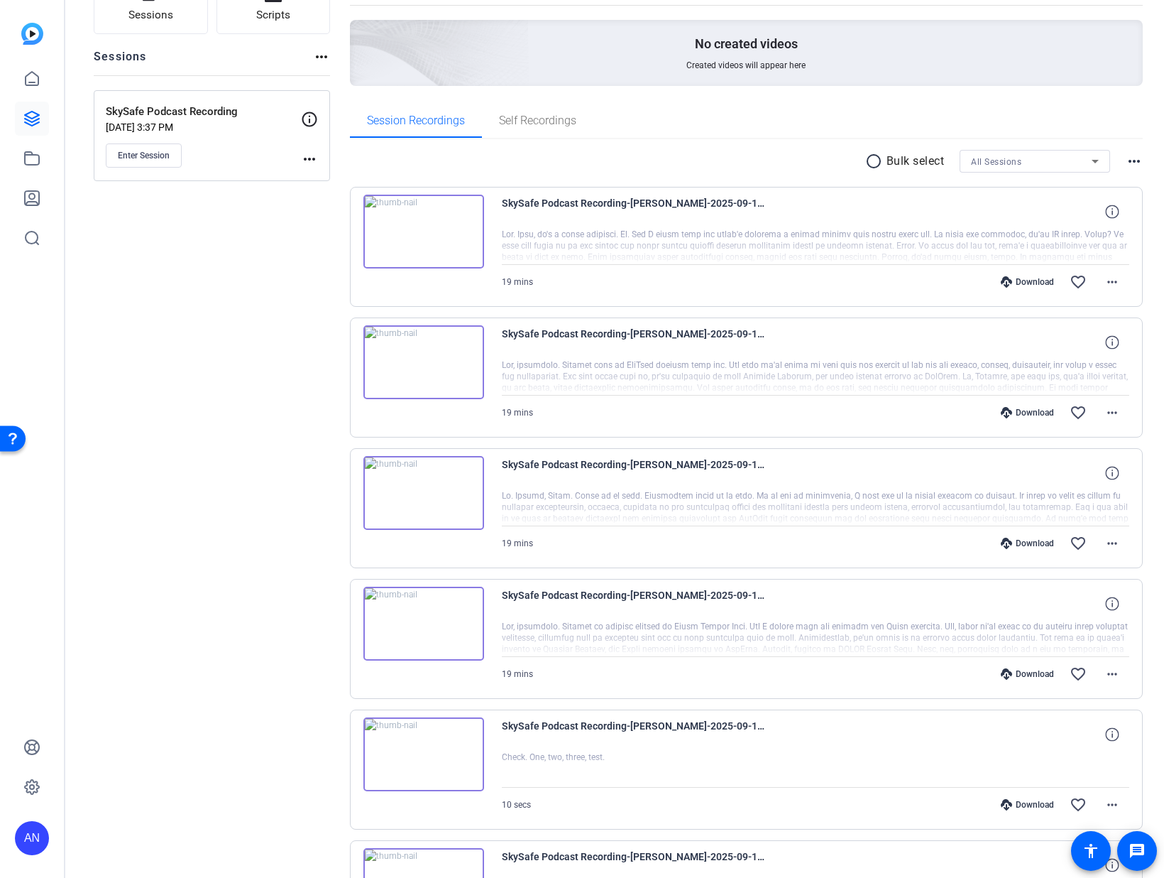
click at [421, 361] on img at bounding box center [424, 362] width 121 height 74
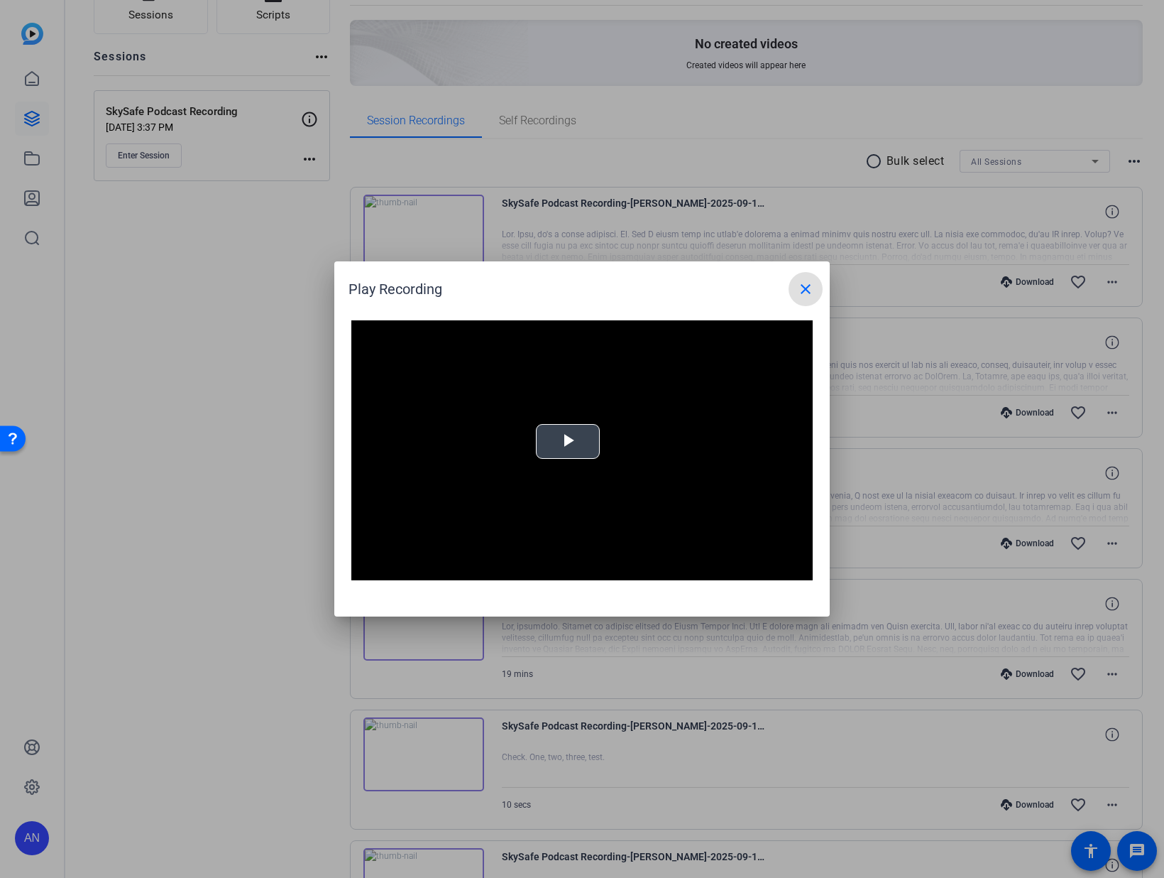
click at [568, 442] on span "Video Player" at bounding box center [568, 442] width 0 height 0
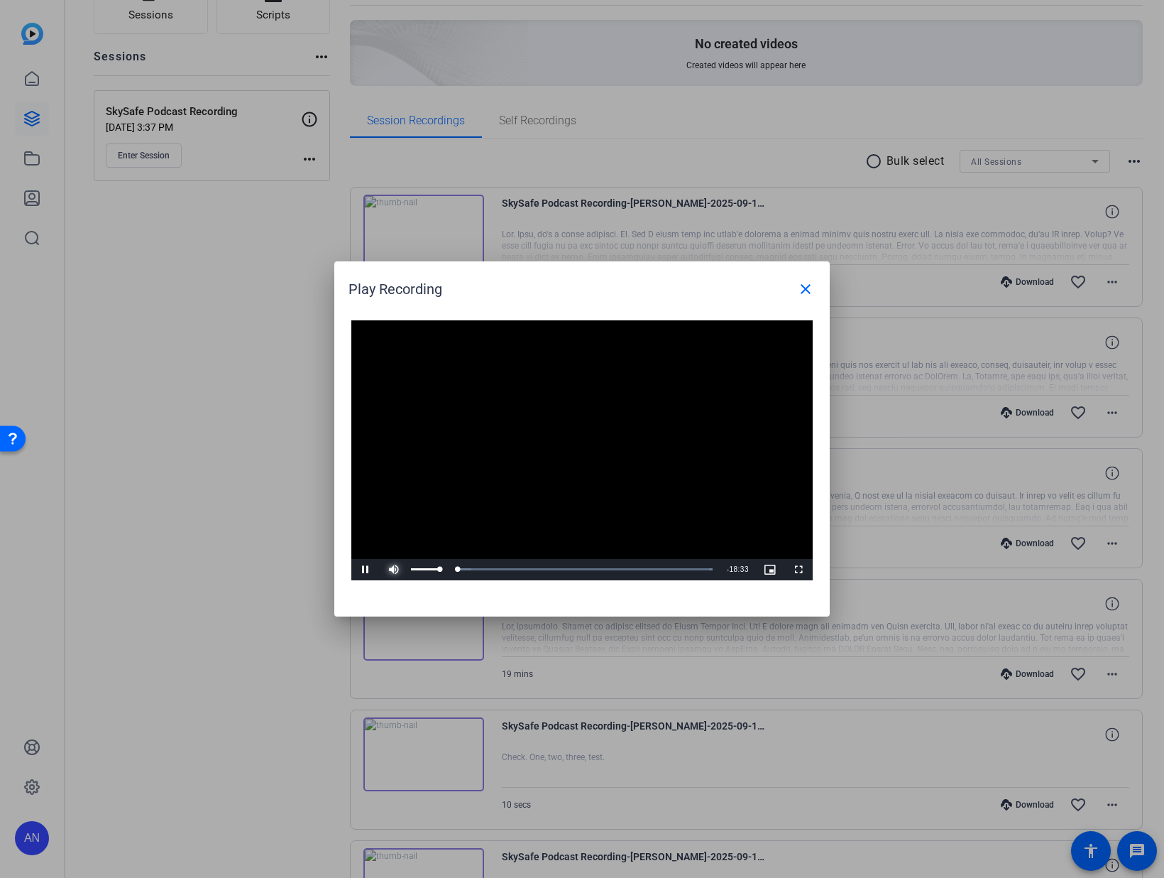
click at [394, 569] on span "Video Player" at bounding box center [394, 569] width 28 height 0
click at [450, 569] on div "Loaded : 100.00%" at bounding box center [564, 569] width 298 height 4
click at [454, 567] on div "02:26" at bounding box center [454, 569] width 1 height 4
click at [462, 567] on div "Loaded : 100.00% 02:50 02:26" at bounding box center [564, 569] width 298 height 4
click at [462, 567] on div "02:55" at bounding box center [438, 569] width 47 height 4
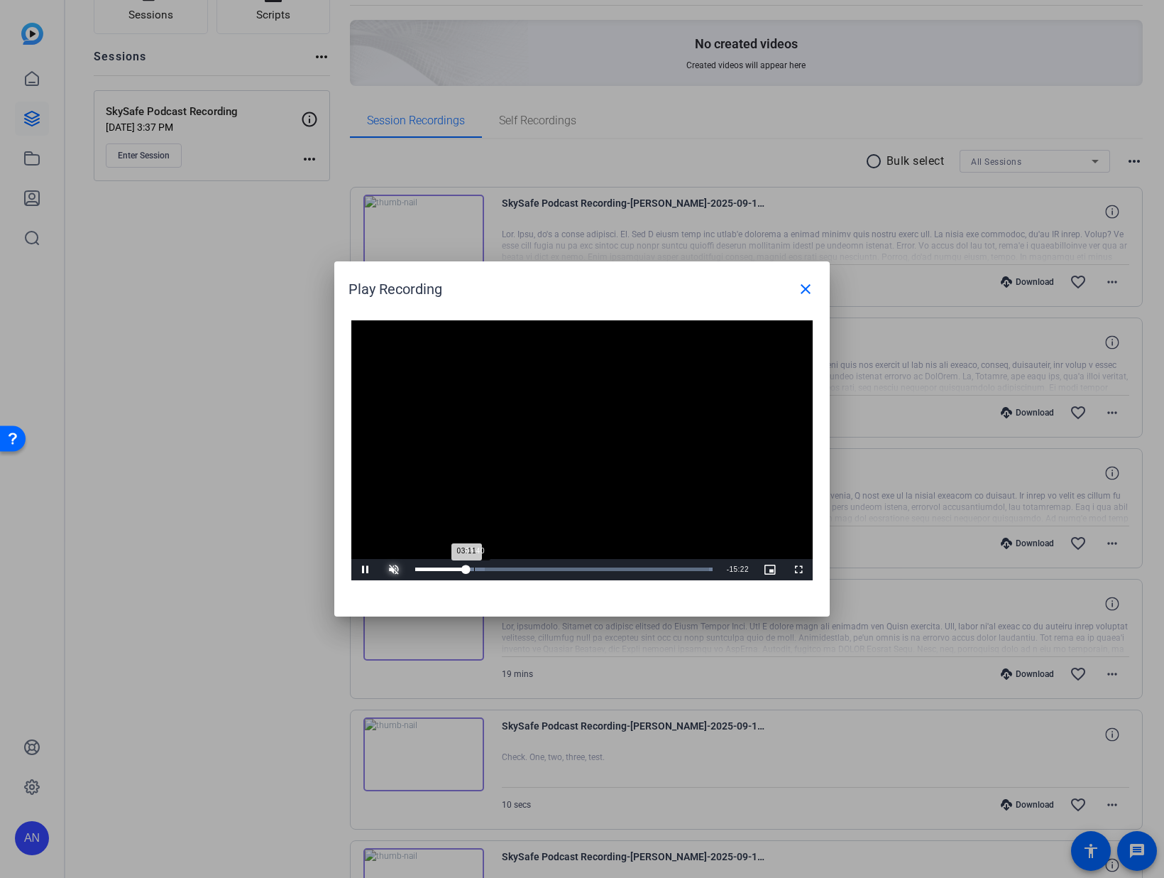
click at [476, 566] on div "Loaded : 100.00% 03:40 03:11" at bounding box center [564, 569] width 312 height 21
click at [491, 564] on div "Loaded : 100.00% 04:46 03:48" at bounding box center [564, 569] width 312 height 21
click at [492, 567] on div "04:47" at bounding box center [453, 569] width 77 height 4
click at [505, 564] on div "Loaded : 100.00% 05:34 05:00" at bounding box center [564, 569] width 312 height 21
click at [513, 564] on div "Loaded : 100.00% 05:47 05:35" at bounding box center [564, 569] width 312 height 21
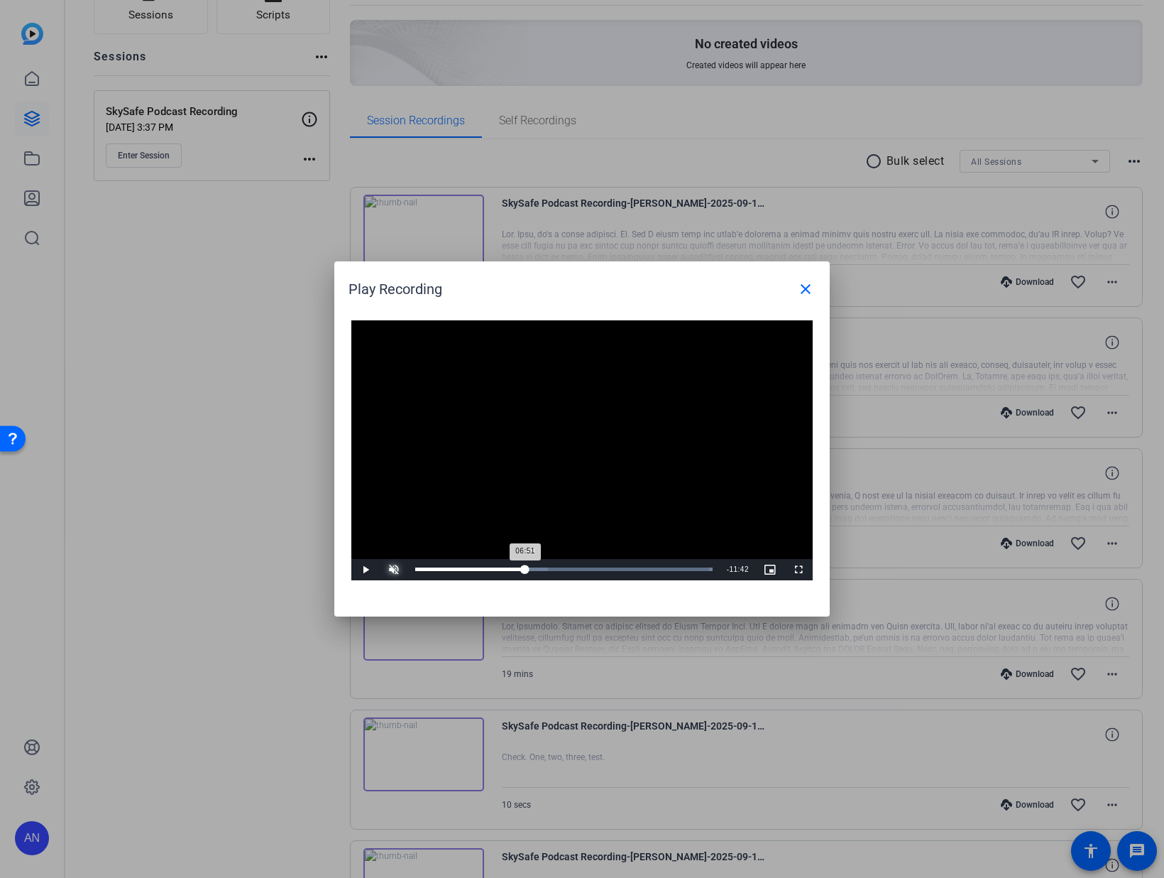
click at [525, 563] on div "Loaded : 100.00% 06:49 06:51" at bounding box center [564, 569] width 312 height 21
click at [525, 567] on div "06:51" at bounding box center [470, 569] width 110 height 4
click at [542, 563] on div "Loaded : 100.00% 07:34 07:13" at bounding box center [564, 569] width 312 height 21
click at [550, 563] on div "Loaded : 100.00% 07:58 07:58" at bounding box center [564, 569] width 312 height 21
click at [558, 564] on div "Loaded : 100.00% 08:53 08:25" at bounding box center [564, 569] width 312 height 21
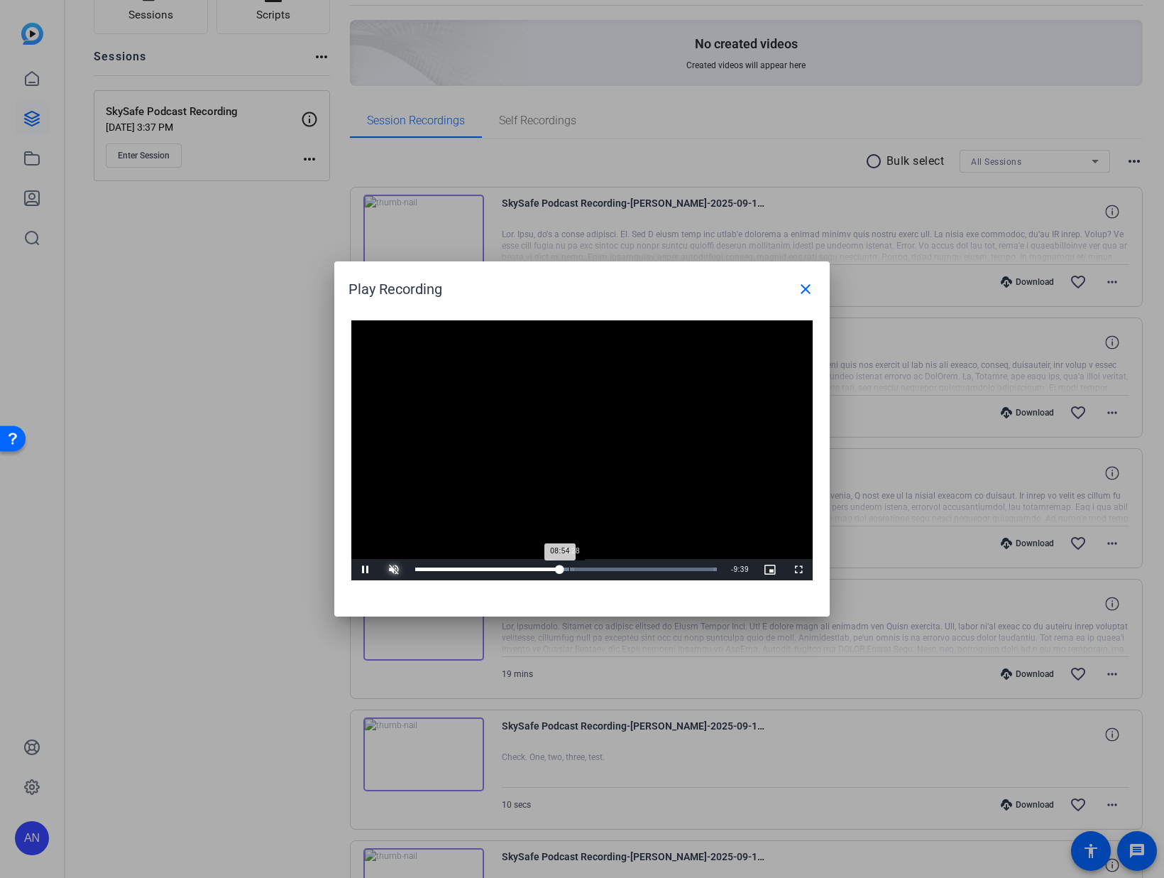
click at [569, 565] on div "Loaded : 100.00% 09:28 08:54" at bounding box center [566, 569] width 316 height 21
click at [577, 567] on div "Loaded : 100.00% 09:57 09:28" at bounding box center [566, 569] width 316 height 21
click at [586, 567] on div "10:28" at bounding box center [586, 569] width 1 height 4
click at [596, 566] on div "Loaded : 100.00% 10:59 10:28" at bounding box center [566, 569] width 316 height 21
click at [596, 567] on div "11:10" at bounding box center [506, 569] width 182 height 4
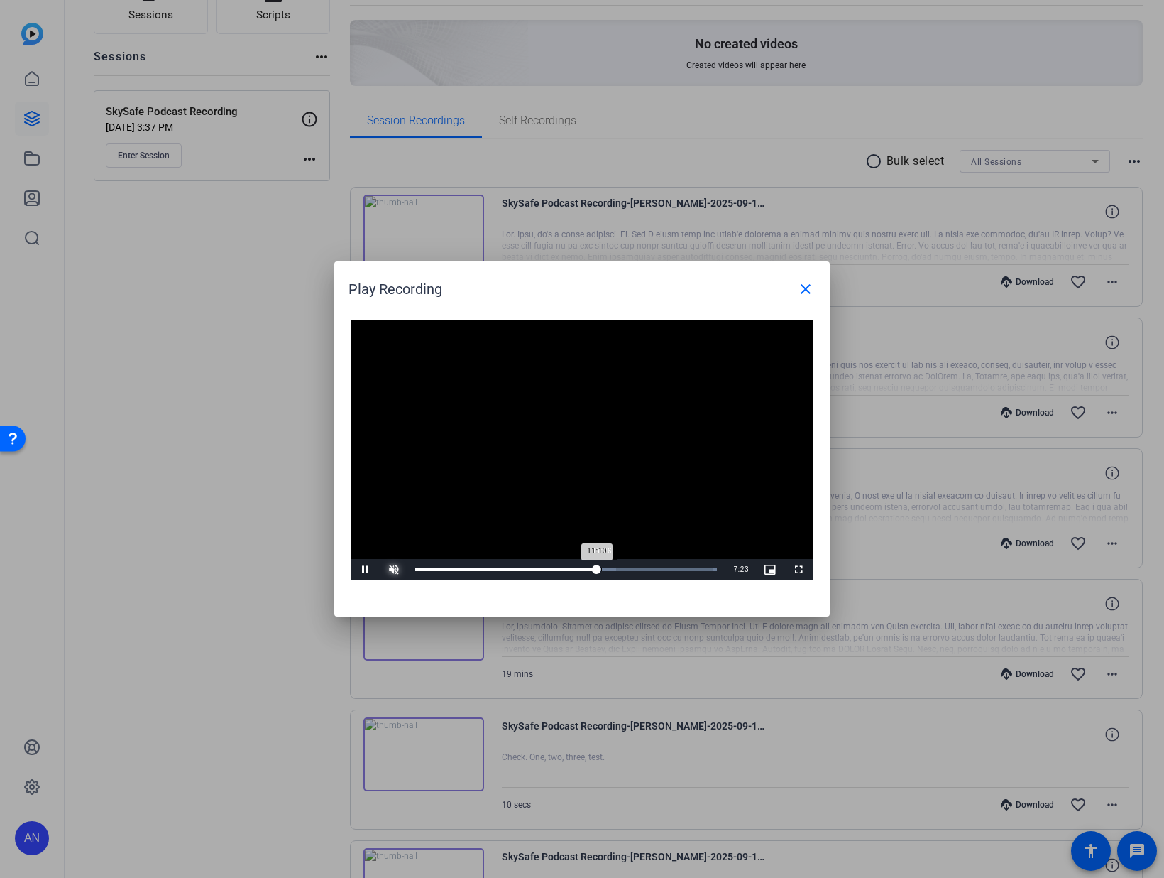
click at [606, 566] on div "Loaded : 100.00% 11:26 11:10" at bounding box center [566, 569] width 316 height 21
click at [607, 567] on div "11:47" at bounding box center [511, 569] width 192 height 4
click at [614, 567] on div "12:03" at bounding box center [515, 569] width 200 height 4
click at [615, 567] on div "12:16" at bounding box center [515, 569] width 200 height 4
click at [618, 567] on div "12:29" at bounding box center [516, 569] width 203 height 4
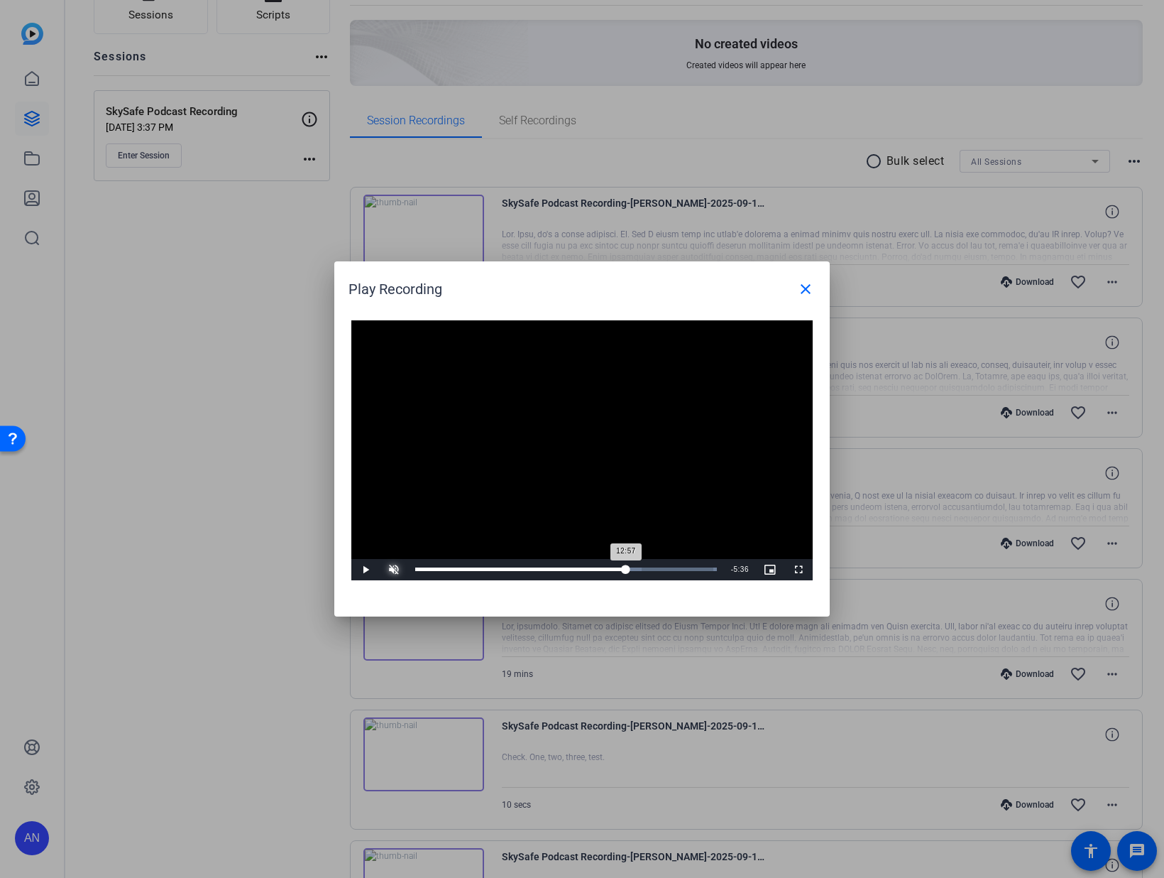
click at [626, 567] on div "Loaded : 100.00% 12:57 12:57" at bounding box center [566, 569] width 302 height 4
click at [626, 567] on div "12:57" at bounding box center [520, 569] width 211 height 4
click at [636, 566] on div "Loaded : 100.00% 13:37 13:13" at bounding box center [566, 569] width 316 height 21
click at [645, 567] on div "Loaded : 100.00% 14:05 13:37" at bounding box center [566, 569] width 302 height 4
click at [645, 567] on div "14:06" at bounding box center [529, 569] width 229 height 4
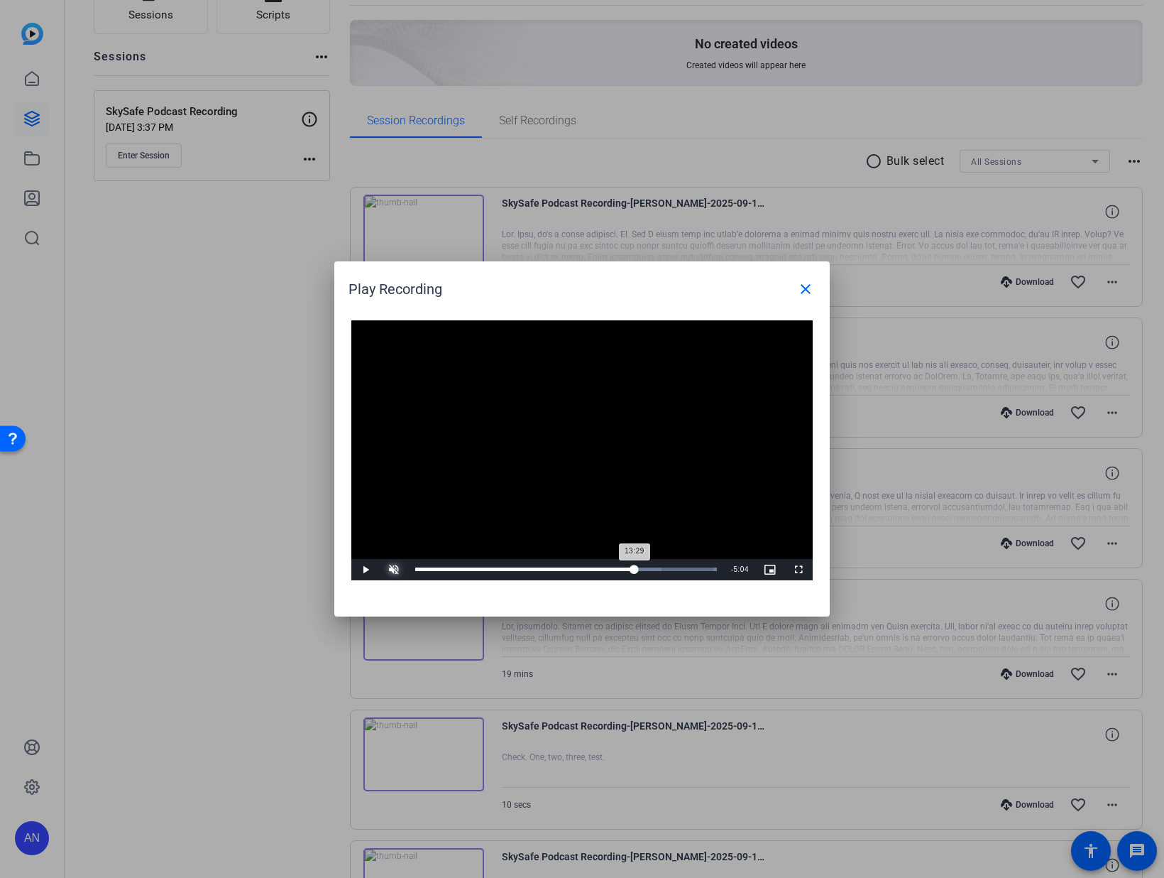
click at [634, 567] on div "13:29" at bounding box center [524, 569] width 219 height 4
click at [628, 567] on div "13:29" at bounding box center [524, 569] width 219 height 4
click at [659, 568] on div "Loaded : 100.00% 14:55 13:09" at bounding box center [566, 569] width 302 height 4
click at [671, 568] on div "Loaded : 100.00% 15:42 14:58" at bounding box center [566, 569] width 302 height 4
click at [684, 567] on div "Progress Bar" at bounding box center [568, 569] width 238 height 4
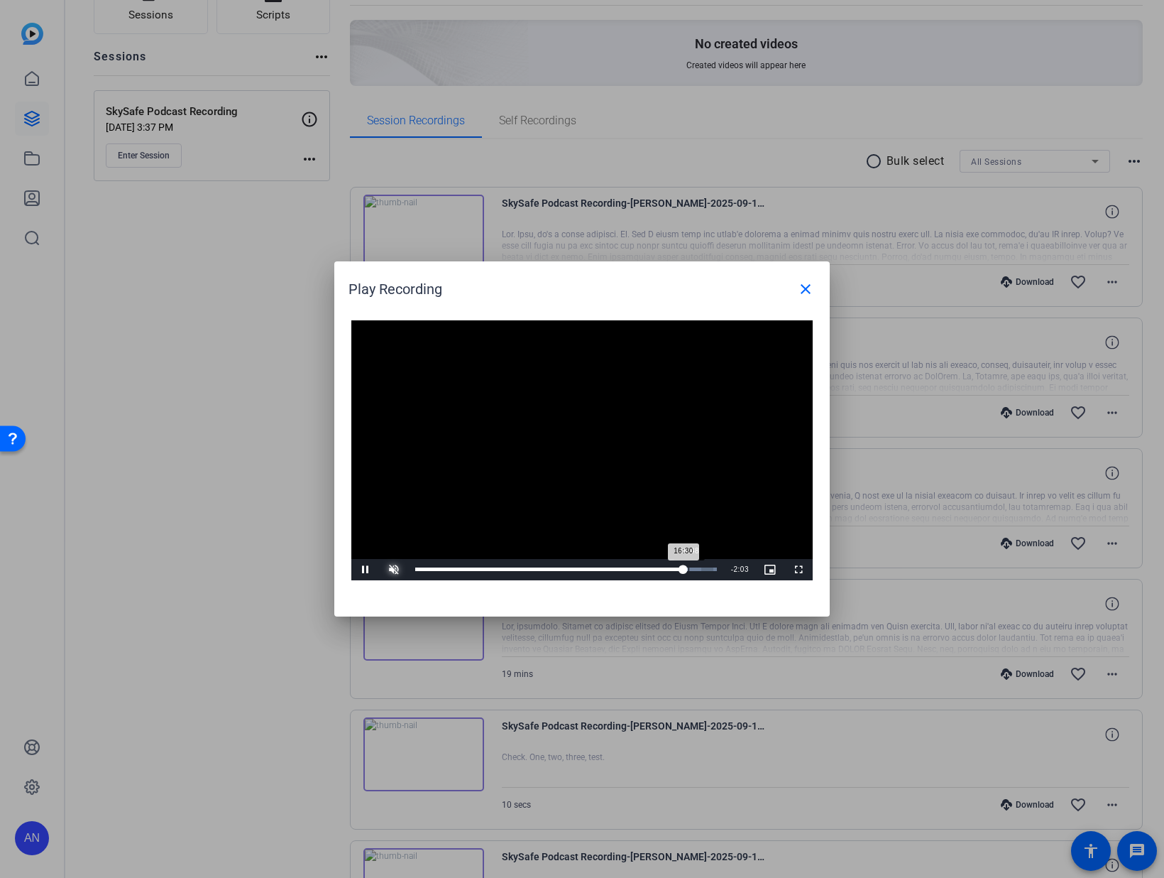
click at [690, 567] on div "Loaded : 100.00% 16:48 16:30" at bounding box center [566, 569] width 302 height 4
click at [699, 567] on div "Loaded : 100.00% 17:03 16:56" at bounding box center [566, 569] width 302 height 4
click at [708, 567] on div "Loaded : 100.00% 17:56 17:27" at bounding box center [566, 569] width 302 height 4
click at [814, 285] on span at bounding box center [806, 289] width 34 height 34
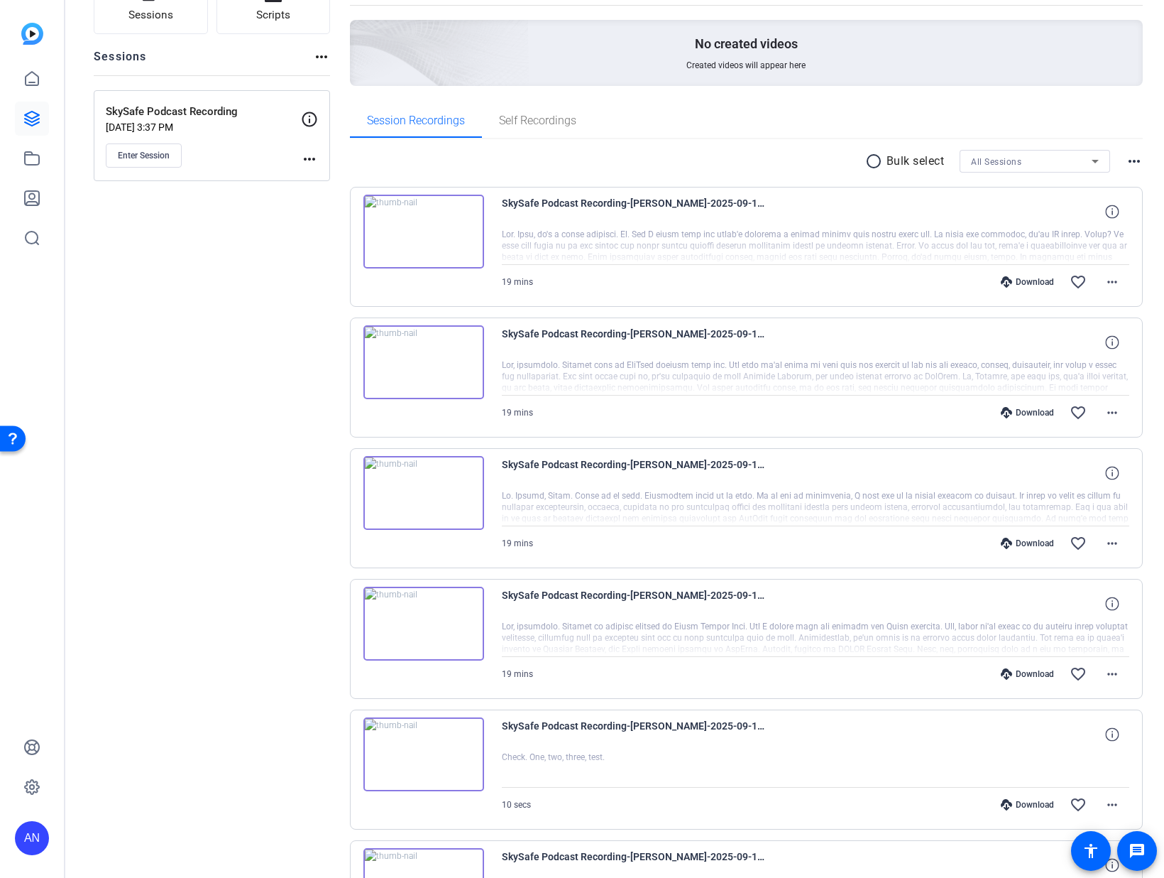
click at [278, 378] on div "Sessions Scripts Sessions more_horiz SkySafe Podcast Recording Sep 10, 2025 @ 3…" at bounding box center [212, 556] width 236 height 1159
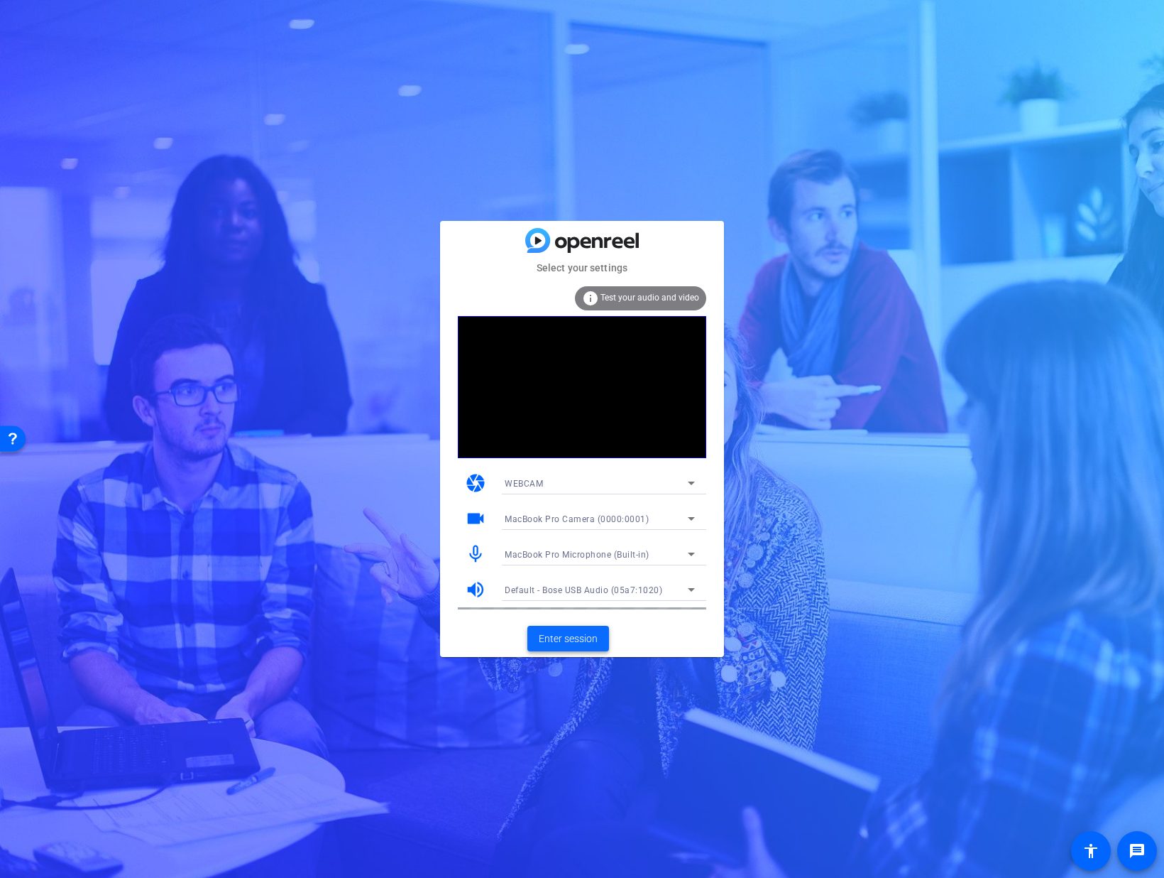
click at [572, 634] on span "Enter session" at bounding box center [568, 638] width 59 height 15
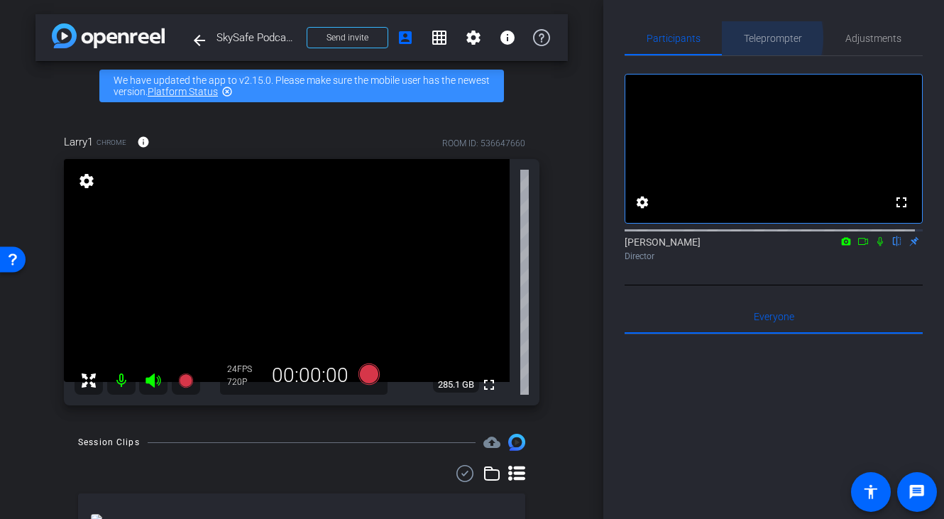
click at [744, 38] on span "Teleprompter" at bounding box center [773, 38] width 58 height 10
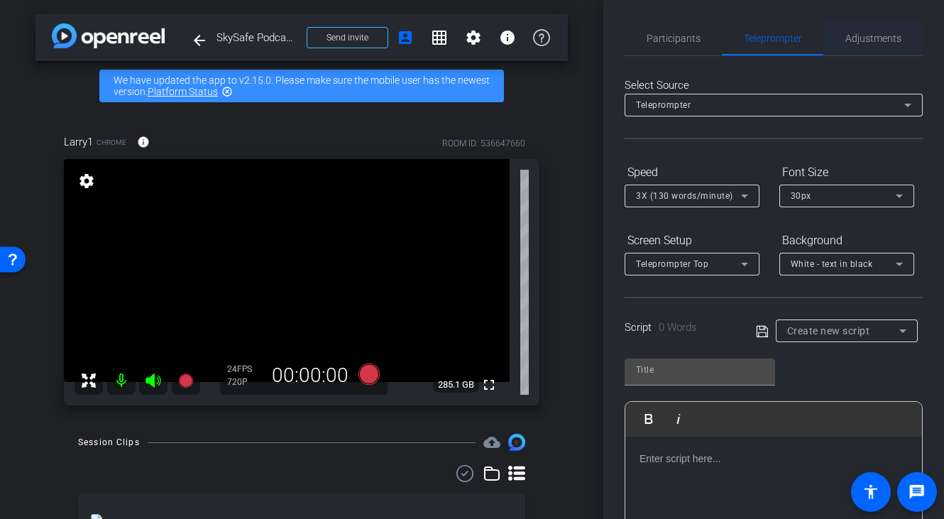
click at [870, 41] on span "Adjustments" at bounding box center [874, 38] width 56 height 10
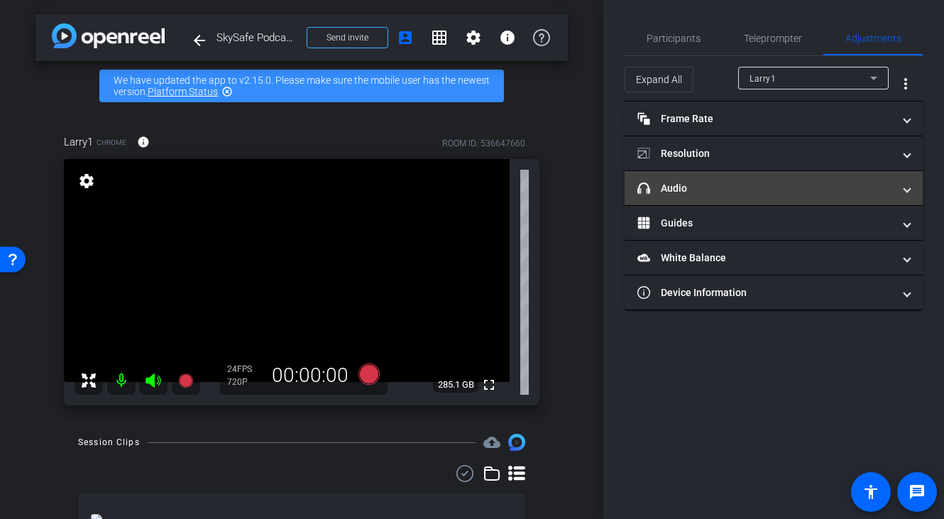
click at [768, 192] on mat-panel-title "headphone icon Audio" at bounding box center [766, 188] width 256 height 15
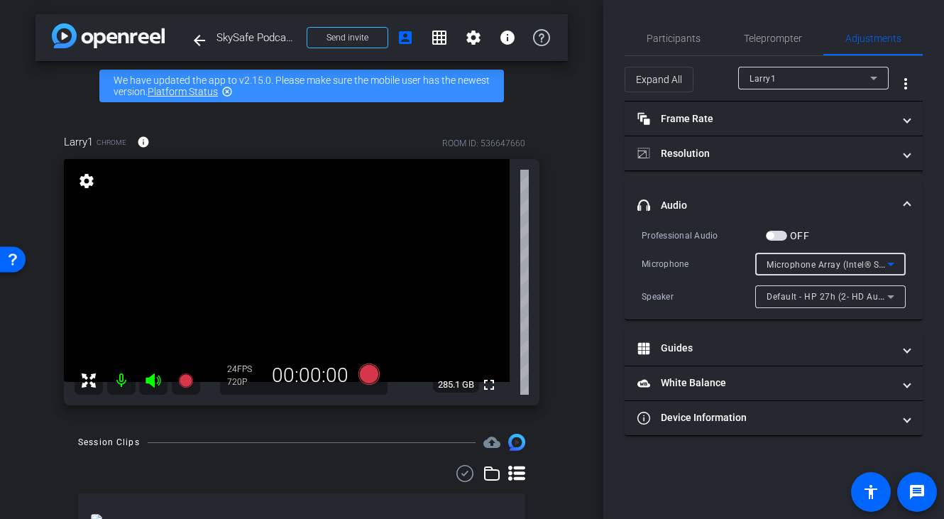
click at [825, 263] on span "Microphone Array (Intel® Smart Sound Technology for Digital Microphones)" at bounding box center [924, 263] width 315 height 11
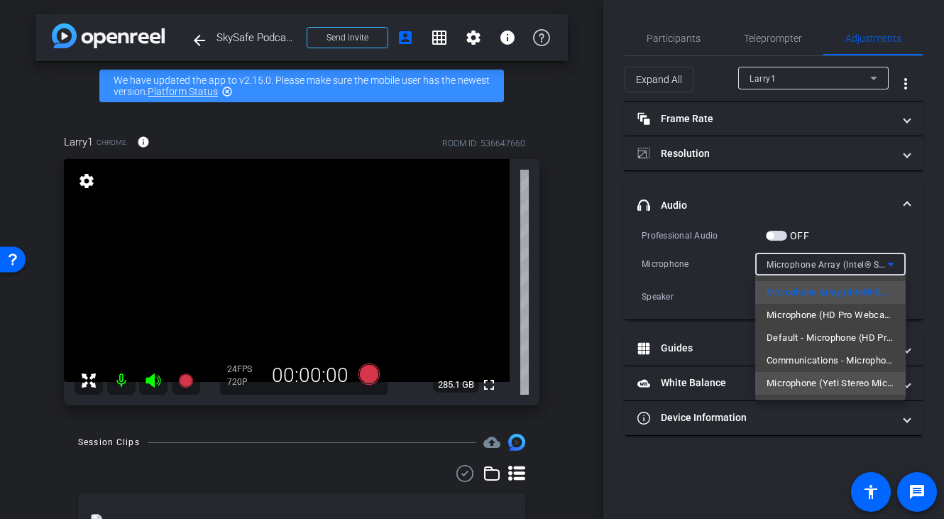
click at [831, 384] on span "Microphone (Yeti Stereo Microphone) (046d:0ab7)" at bounding box center [831, 383] width 128 height 17
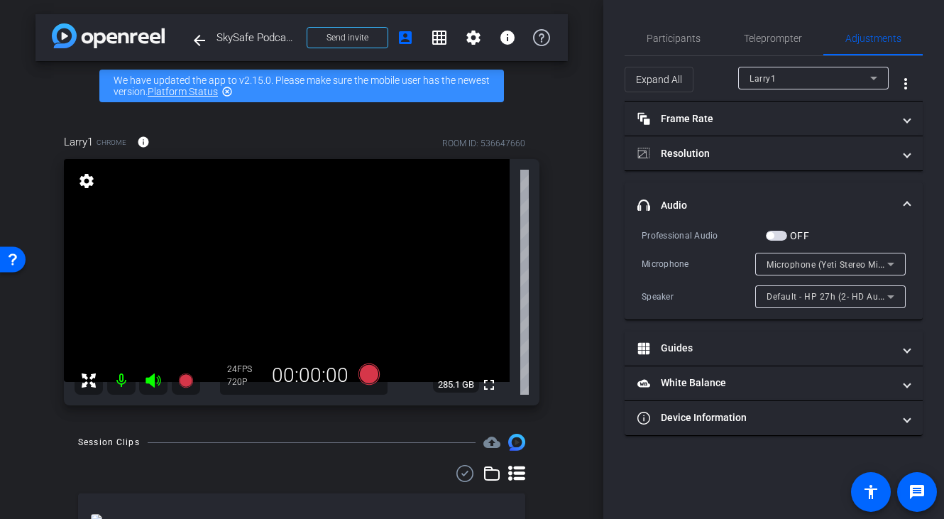
click at [905, 196] on mat-expansion-panel-header "headphone icon Audio" at bounding box center [774, 204] width 298 height 45
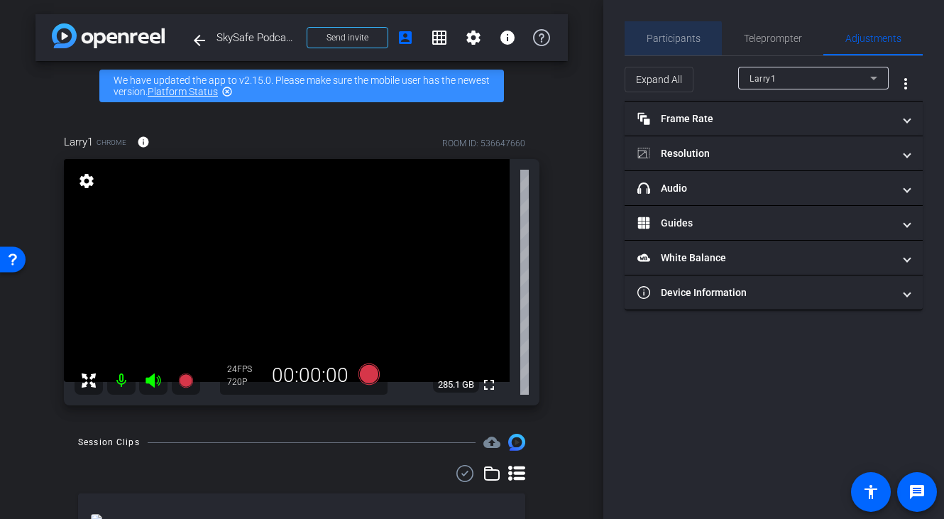
click at [662, 42] on span "Participants" at bounding box center [674, 38] width 54 height 10
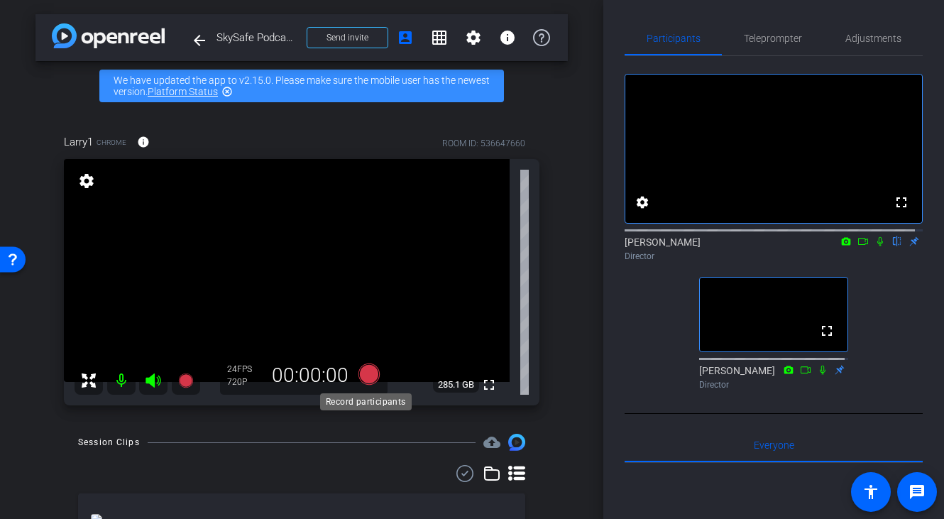
click at [364, 378] on icon at bounding box center [369, 374] width 21 height 21
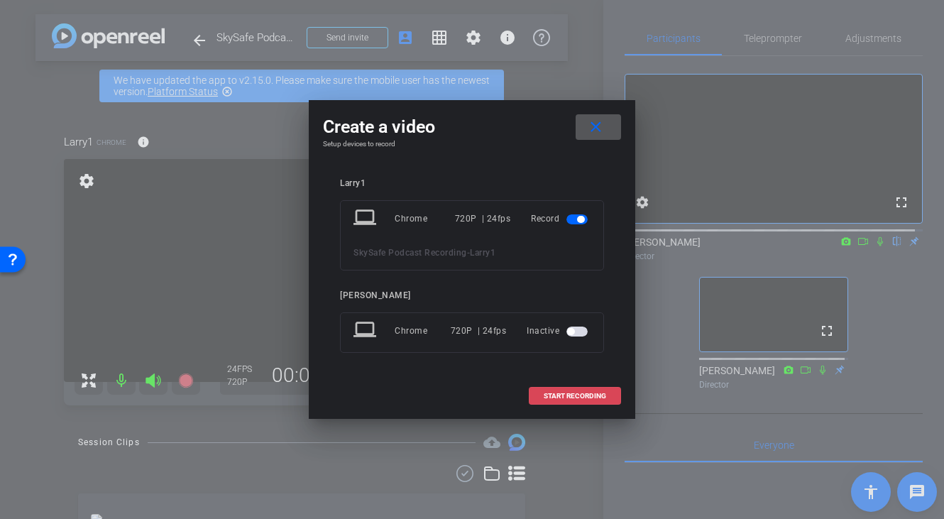
click at [581, 393] on span "START RECORDING" at bounding box center [575, 396] width 62 height 7
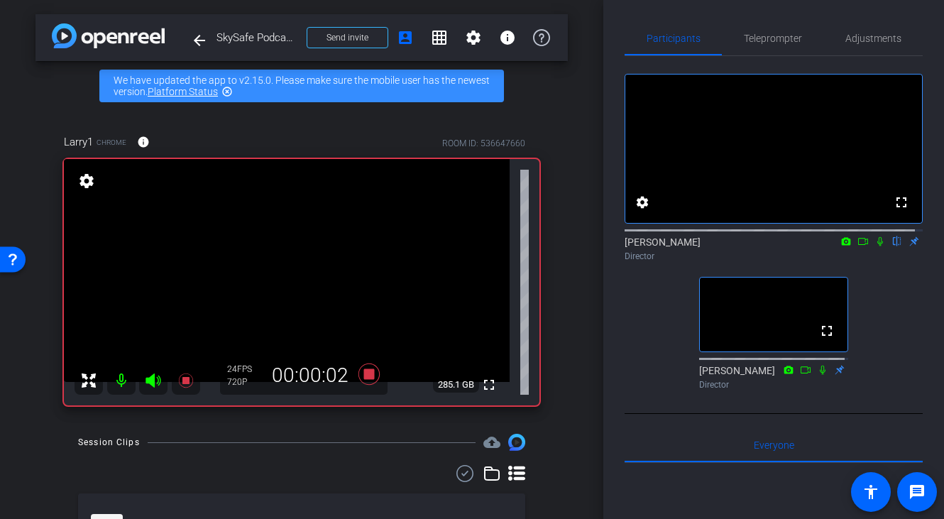
click at [875, 246] on icon at bounding box center [880, 241] width 11 height 10
click at [362, 376] on icon at bounding box center [369, 374] width 21 height 21
click at [877, 246] on icon at bounding box center [881, 241] width 8 height 9
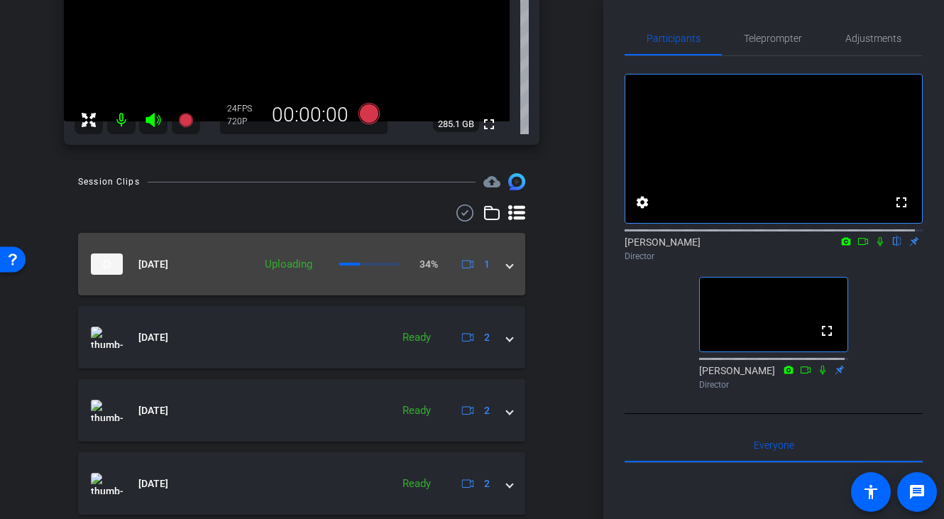
scroll to position [260, 0]
click at [507, 269] on span at bounding box center [510, 265] width 6 height 15
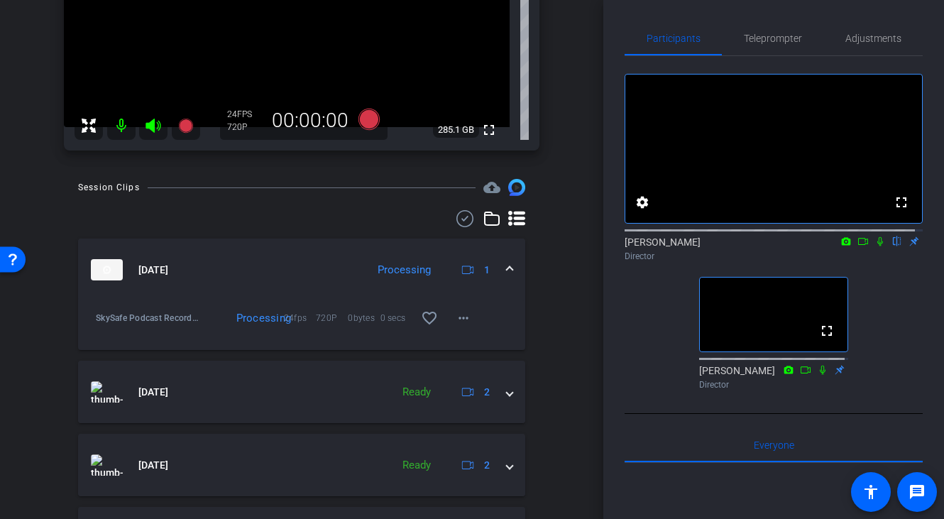
scroll to position [237, 0]
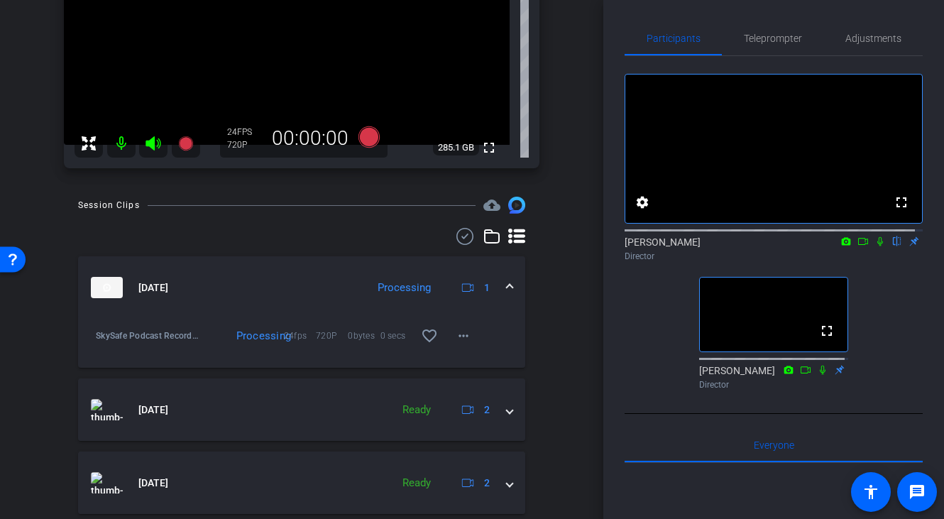
click at [509, 283] on mat-expansion-panel-header "[DATE] Processing 1" at bounding box center [301, 287] width 447 height 62
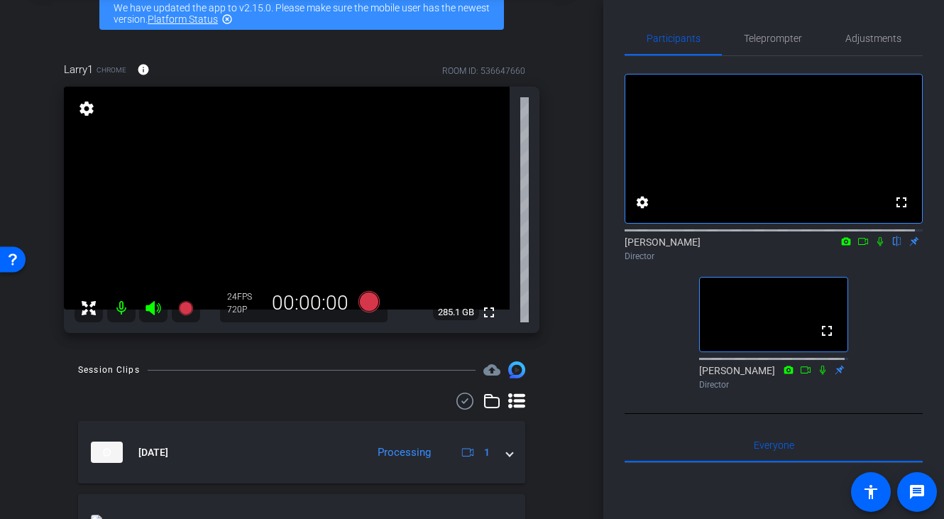
scroll to position [0, 0]
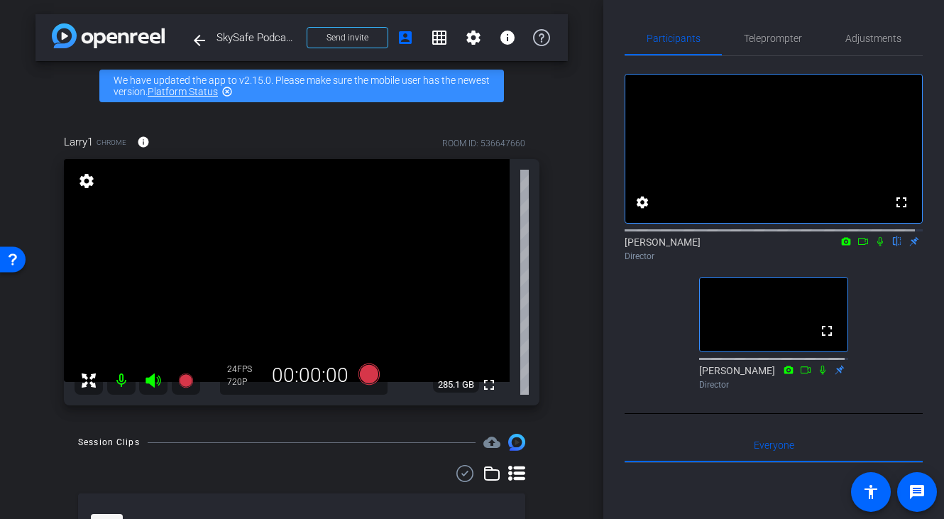
click at [560, 218] on div "arrow_back SkySafe Podcast Recording Back to project Send invite account_box gr…" at bounding box center [302, 259] width 604 height 519
click at [645, 371] on div "fullscreen settings [PERSON_NAME] flip Director fullscreen [PERSON_NAME] Direct…" at bounding box center [774, 225] width 298 height 339
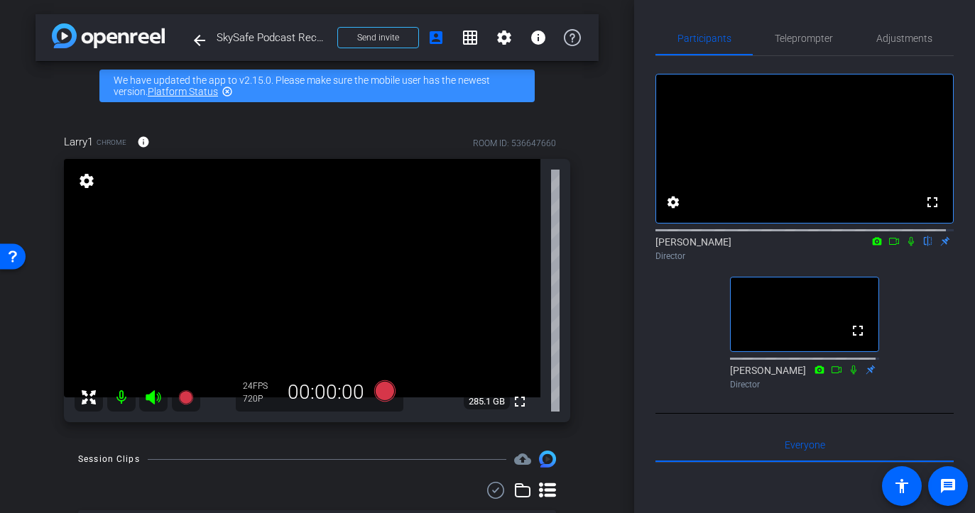
click at [666, 365] on div "fullscreen settings [PERSON_NAME] flip Director fullscreen [PERSON_NAME] Direct…" at bounding box center [804, 225] width 298 height 339
click at [650, 378] on div "Participants Teleprompter Adjustments fullscreen settings [PERSON_NAME] flip Di…" at bounding box center [804, 256] width 341 height 513
click at [660, 374] on div "fullscreen settings [PERSON_NAME] flip Director fullscreen [PERSON_NAME] Direct…" at bounding box center [804, 225] width 298 height 339
click at [660, 375] on div "fullscreen settings [PERSON_NAME] flip Director fullscreen [PERSON_NAME] Direct…" at bounding box center [804, 225] width 298 height 339
click at [662, 372] on div "fullscreen settings [PERSON_NAME] flip Director fullscreen [PERSON_NAME] Direct…" at bounding box center [804, 225] width 298 height 339
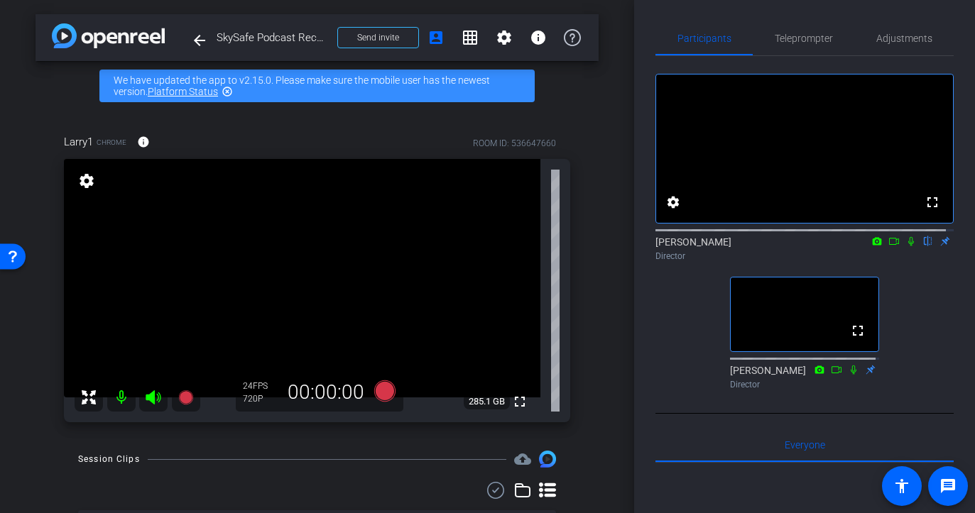
click at [675, 370] on div "fullscreen settings [PERSON_NAME] flip Director fullscreen [PERSON_NAME] Direct…" at bounding box center [804, 225] width 298 height 339
